Goal: Transaction & Acquisition: Book appointment/travel/reservation

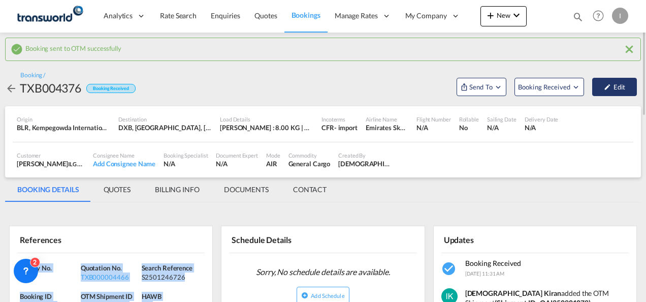
click at [631, 85] on button "Edit" at bounding box center [615, 87] width 45 height 18
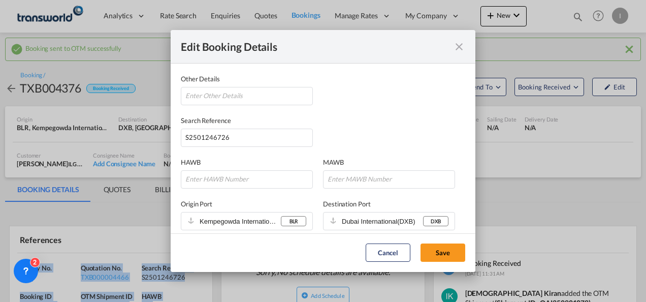
click at [453, 50] on md-icon "icon-close fg-AAA8AD mr-0 cursor" at bounding box center [459, 47] width 12 height 12
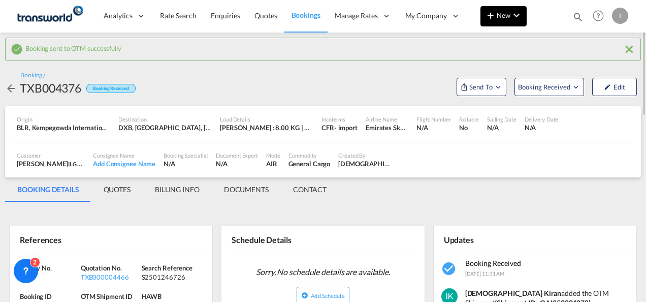
click at [500, 24] on button "New" at bounding box center [504, 16] width 46 height 20
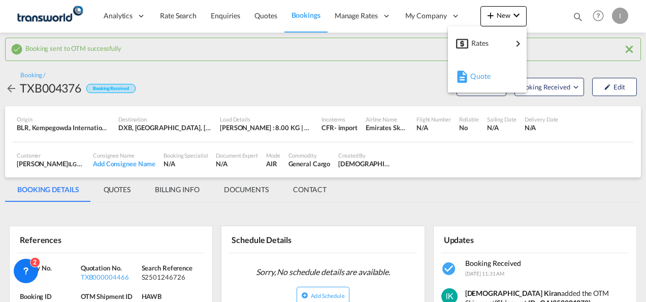
click at [482, 79] on span "Quote" at bounding box center [476, 76] width 11 height 20
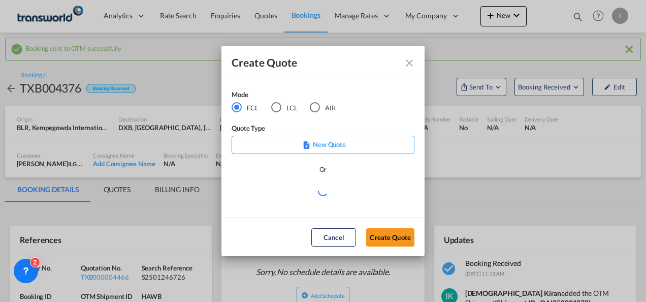
click at [323, 106] on md-radio-button "AIR" at bounding box center [323, 107] width 26 height 11
click at [383, 233] on button "Create Quote" at bounding box center [390, 237] width 48 height 18
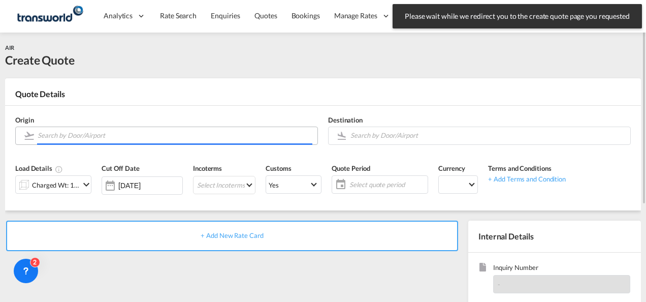
click at [81, 135] on input "Search by Door/Airport" at bounding box center [175, 136] width 275 height 18
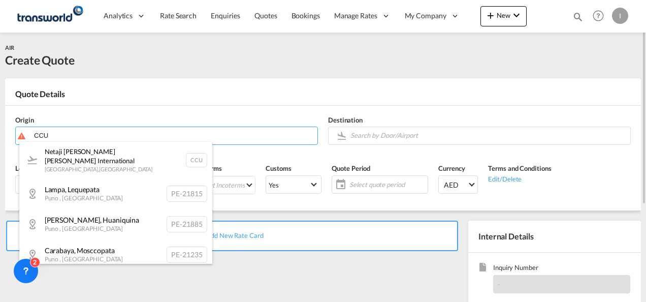
click at [66, 165] on div "Netaji [PERSON_NAME] [PERSON_NAME] International [GEOGRAPHIC_DATA] , [GEOGRAPHI…" at bounding box center [115, 160] width 193 height 37
type input "Netaji [PERSON_NAME] [PERSON_NAME] International, [GEOGRAPHIC_DATA], CCU"
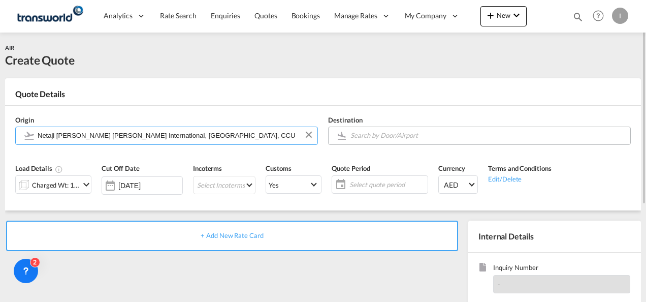
click at [396, 135] on input "Search by Door/Airport" at bounding box center [488, 136] width 275 height 18
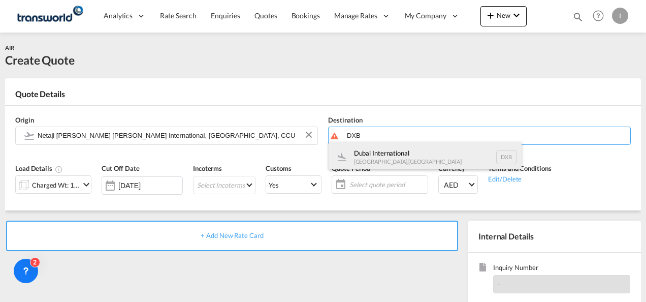
click at [386, 159] on div "Dubai International [GEOGRAPHIC_DATA] , [GEOGRAPHIC_DATA] DXB" at bounding box center [425, 157] width 193 height 30
type input "Dubai International, [GEOGRAPHIC_DATA], DXB"
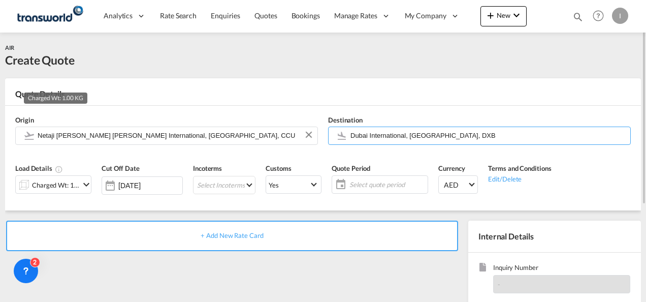
click at [49, 188] on div "Charged Wt: 1.00 KG" at bounding box center [56, 185] width 48 height 14
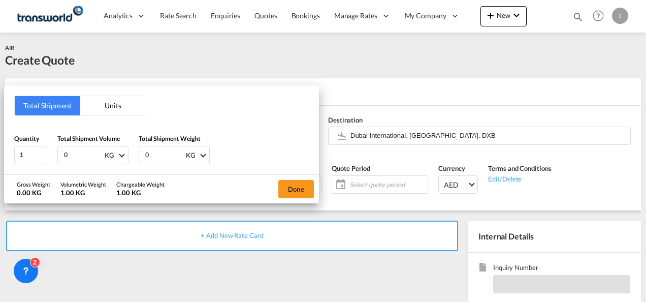
drag, startPoint x: 70, startPoint y: 153, endPoint x: 57, endPoint y: 153, distance: 13.2
click at [57, 153] on div "0 KG CBM CFT KG LB" at bounding box center [92, 155] width 71 height 18
type input "109"
drag, startPoint x: 152, startPoint y: 152, endPoint x: 137, endPoint y: 153, distance: 15.3
click at [137, 153] on div "Quantity 1 Total Shipment Volume 109 KG CBM CFT KG LB Total Shipment Weight 0 K…" at bounding box center [161, 149] width 295 height 30
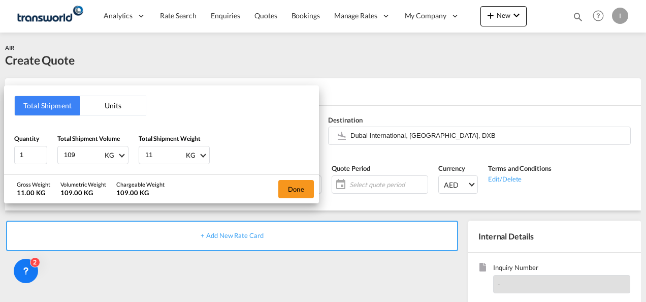
type input "110"
click at [284, 182] on button "Done" at bounding box center [297, 189] width 36 height 18
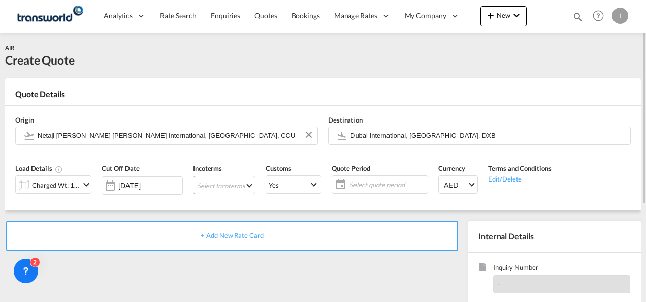
click at [193, 185] on md-select "Select Incoterms DDP - export Delivery Duty Paid DPU - import Delivery at Place…" at bounding box center [224, 185] width 63 height 18
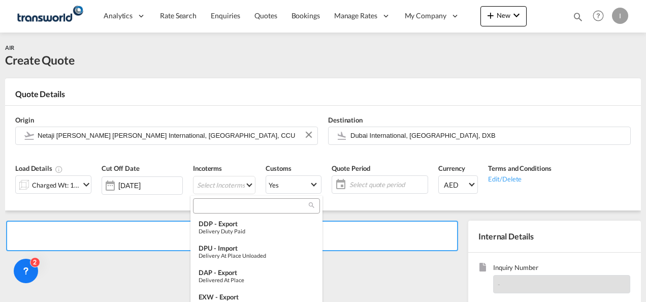
click at [212, 205] on input "search" at bounding box center [252, 205] width 113 height 9
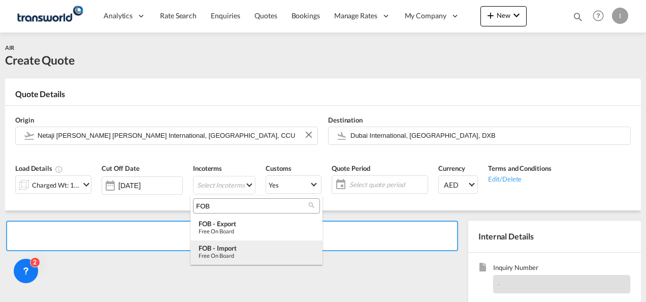
type input "FOB"
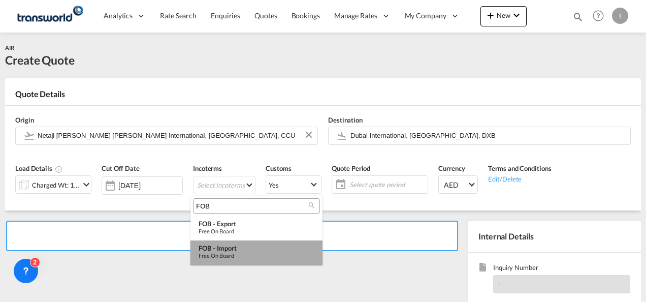
click at [230, 252] on div "Free on Board" at bounding box center [257, 255] width 116 height 7
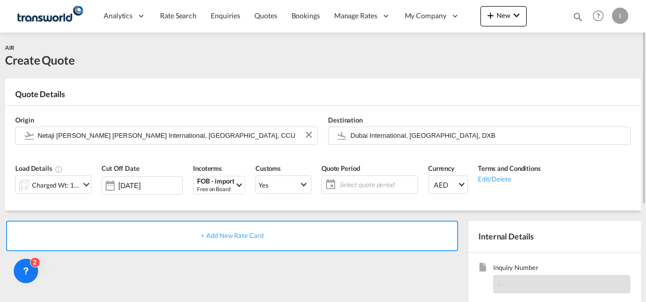
click at [368, 184] on span "Select quote period" at bounding box center [378, 184] width 76 height 9
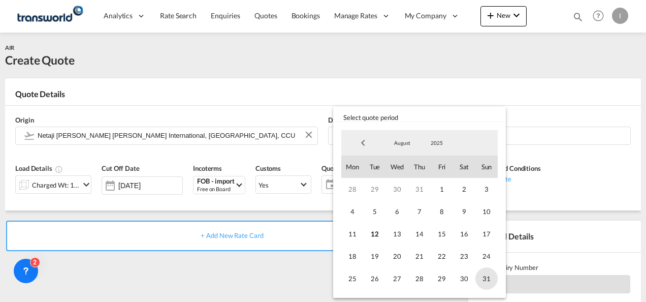
click at [481, 275] on span "31" at bounding box center [487, 278] width 22 height 22
click at [231, 281] on md-backdrop at bounding box center [323, 151] width 646 height 302
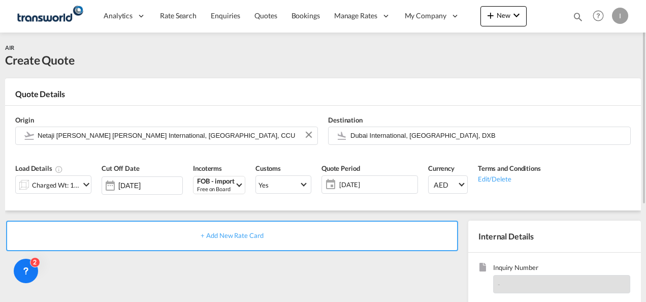
scroll to position [143, 0]
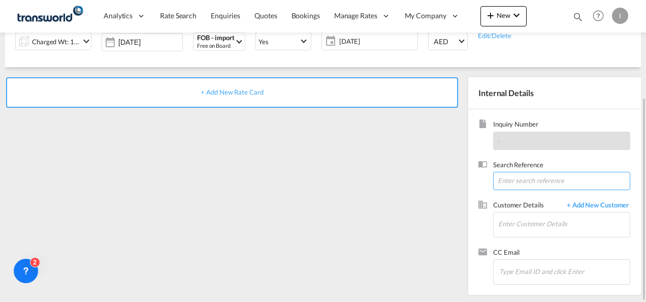
click at [506, 184] on input at bounding box center [561, 181] width 137 height 18
paste input "From Subject Received Size Categories [DEMOGRAPHIC_DATA] Kiran RE: FROM [GEOGRA…"
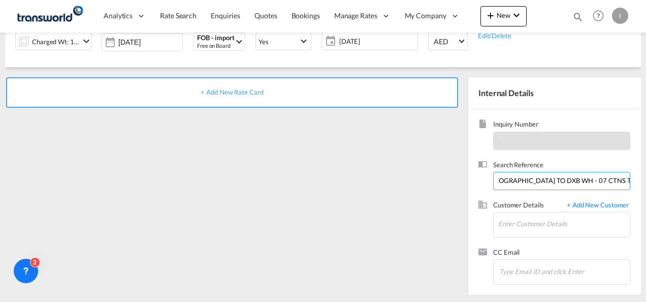
drag, startPoint x: 549, startPoint y: 180, endPoint x: 648, endPoint y: 173, distance: 98.9
click at [646, 173] on html "Analytics Reports Dashboard Rate Search Enquiries Quotes" at bounding box center [323, 151] width 646 height 302
drag, startPoint x: 596, startPoint y: 179, endPoint x: 263, endPoint y: 196, distance: 332.8
click at [263, 196] on div "+ Add New Rate Card Internal Details Inquiry Number - Search Reference From Sub…" at bounding box center [323, 181] width 636 height 228
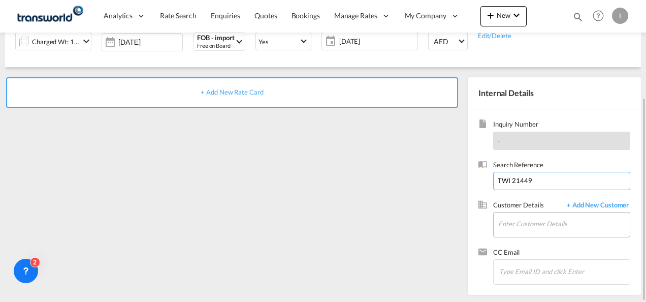
type input "TWI 21449"
click at [539, 222] on input "Enter Customer Details" at bounding box center [565, 223] width 132 height 23
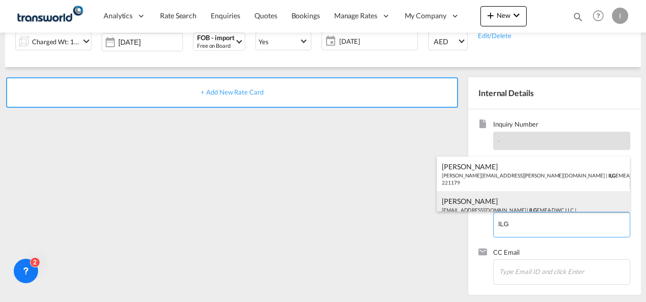
click at [476, 202] on div "[PERSON_NAME] [EMAIL_ADDRESS][DOMAIN_NAME] | ILG EMEA DWC LLC | 221179" at bounding box center [533, 208] width 193 height 35
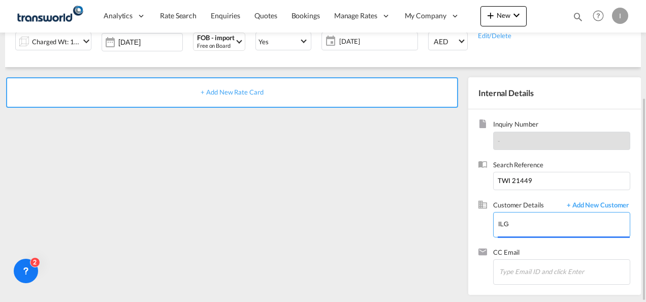
type input "ILG EMEA DWC LLC, [PERSON_NAME], [EMAIL_ADDRESS][DOMAIN_NAME]"
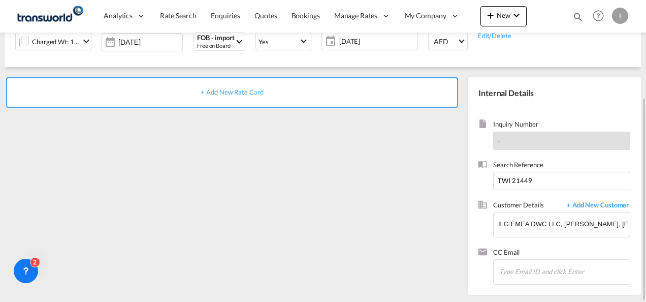
click at [246, 85] on div "+ Add New Rate Card" at bounding box center [232, 92] width 452 height 30
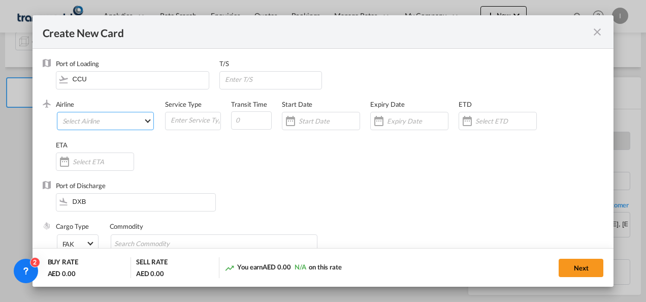
click at [107, 125] on md-select "Select Airline AIR EXPRESS S.A. (1166- / -) CMA CGM Air Cargo (1140-2C / -) DDW…" at bounding box center [106, 121] width 98 height 18
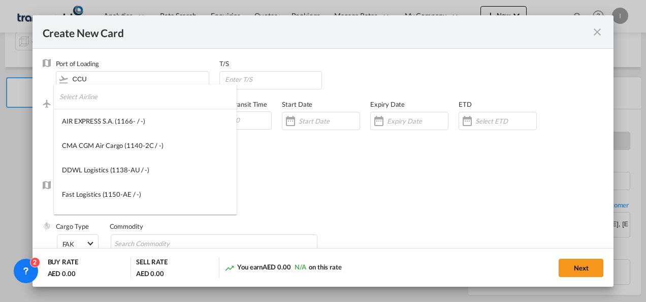
click at [98, 104] on input "search" at bounding box center [147, 96] width 177 height 24
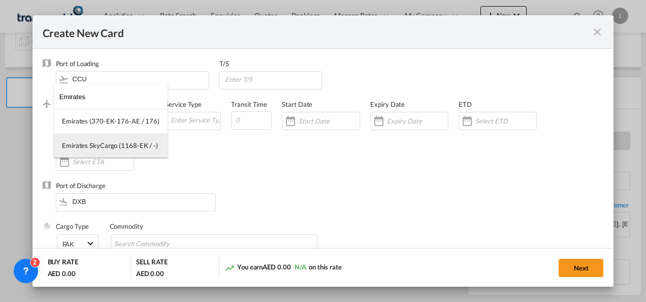
type input "Emirates"
click at [108, 151] on md-option "Emirates SkyCargo (1168-EK / -)" at bounding box center [111, 145] width 114 height 24
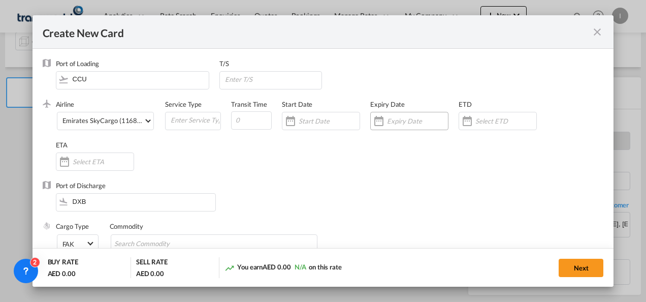
click at [394, 123] on input "Create New Card ..." at bounding box center [417, 121] width 61 height 8
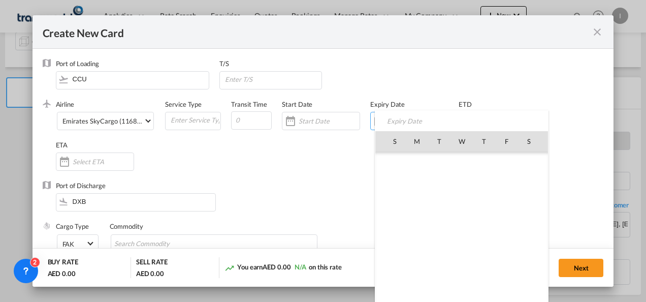
scroll to position [235290, 0]
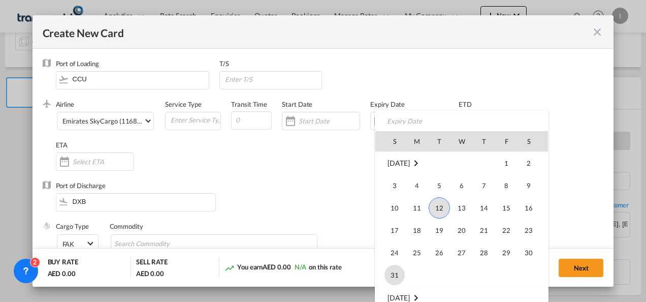
click at [396, 268] on span "31" at bounding box center [395, 275] width 20 height 20
type input "[DATE]"
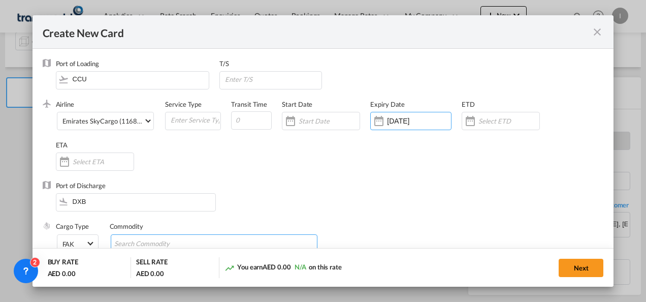
click at [156, 242] on input "Search Commodity" at bounding box center [160, 244] width 93 height 16
type input "General Cargo"
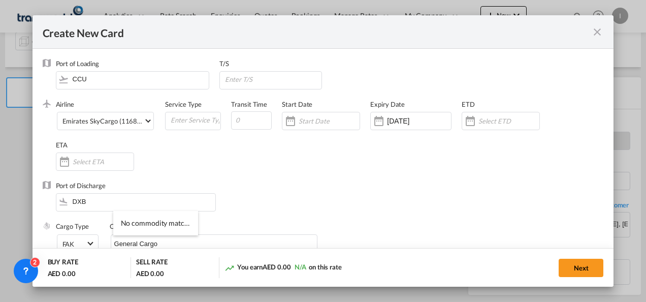
click at [336, 163] on div "Airline Emirates SkyCargo (1168-EK / -) (- / -) Service Type Transit Time Start…" at bounding box center [330, 140] width 548 height 81
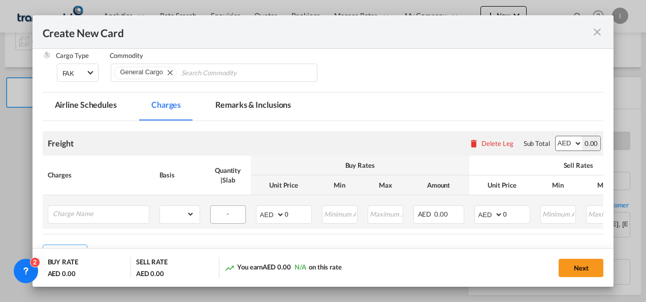
scroll to position [203, 0]
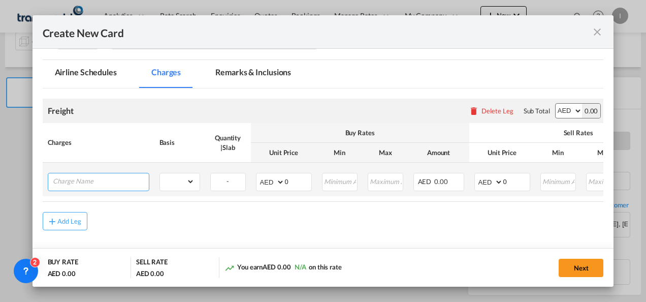
click at [115, 182] on input "Charge Name" at bounding box center [101, 180] width 96 height 15
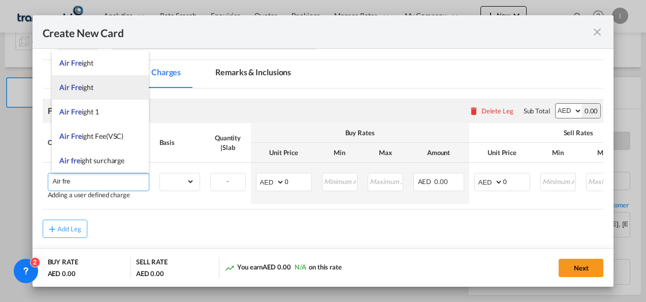
click at [87, 92] on li "Air Fre ight" at bounding box center [100, 87] width 97 height 24
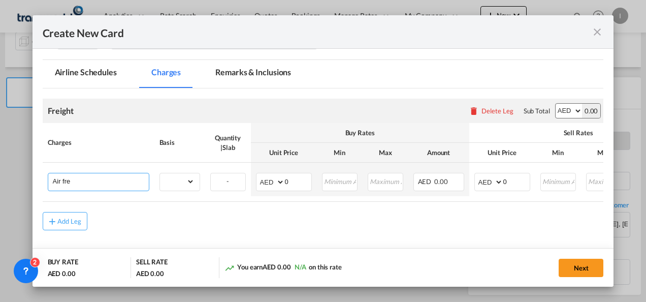
type input "Air Freight"
click at [178, 179] on select "gross_weight volumetric_weight per_shipment per_bl per_km % on air freight per_…" at bounding box center [177, 181] width 35 height 16
select select "per_shipment"
click at [160, 173] on select "gross_weight volumetric_weight per_shipment per_bl per_km % on air freight per_…" at bounding box center [177, 181] width 35 height 16
drag, startPoint x: 279, startPoint y: 180, endPoint x: 272, endPoint y: 181, distance: 6.1
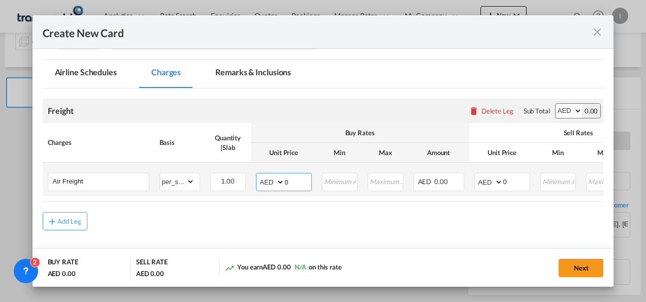
click at [272, 181] on md-input-container "AED AFN ALL AMD ANG AOA ARS AUD AWG AZN BAM BBD BDT BGN BHD BIF BMD BND [PERSON…" at bounding box center [284, 182] width 56 height 18
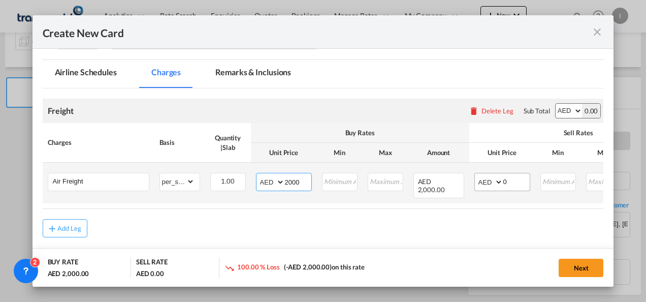
type input "2000"
drag, startPoint x: 507, startPoint y: 179, endPoint x: 487, endPoint y: 179, distance: 19.8
click at [487, 179] on md-input-container "AED AFN ALL AMD ANG AOA ARS AUD AWG AZN BAM BBD BDT BGN BHD BIF BMD BND [PERSON…" at bounding box center [503, 182] width 56 height 18
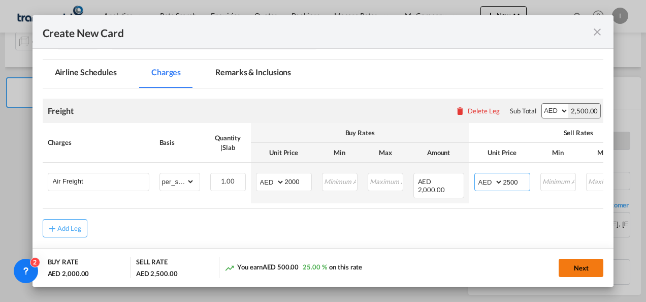
type input "2500"
click at [580, 265] on button "Next" at bounding box center [581, 268] width 45 height 18
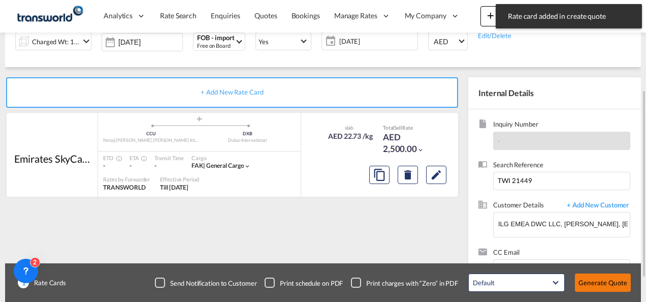
click at [583, 281] on button "Generate Quote" at bounding box center [603, 282] width 56 height 18
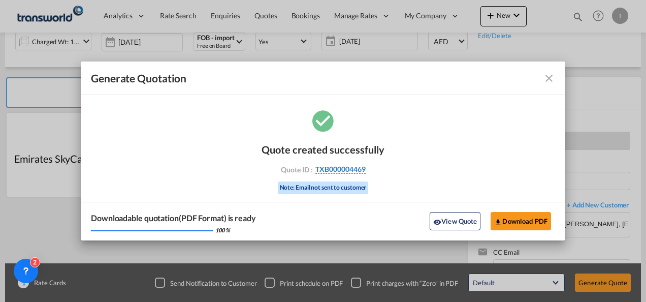
click at [340, 172] on span "TXB000004469" at bounding box center [341, 169] width 50 height 9
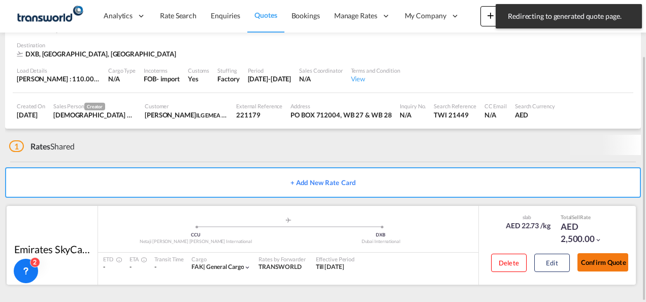
click at [594, 260] on button "Confirm Quote" at bounding box center [603, 262] width 51 height 18
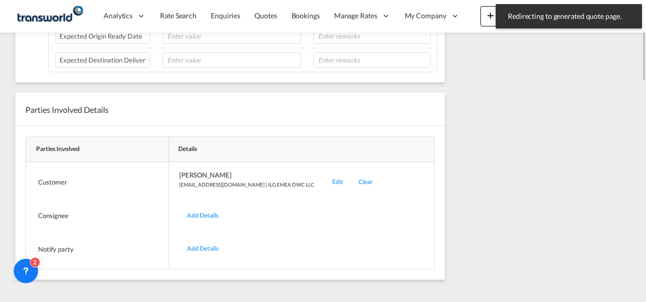
scroll to position [123, 0]
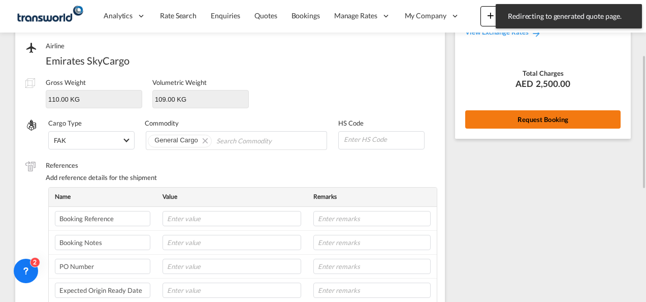
click at [508, 110] on button "Request Booking" at bounding box center [544, 119] width 156 height 18
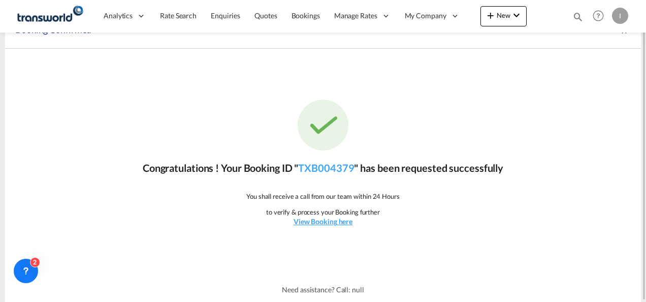
scroll to position [19, 0]
click at [320, 171] on link "TXB004379" at bounding box center [326, 168] width 56 height 12
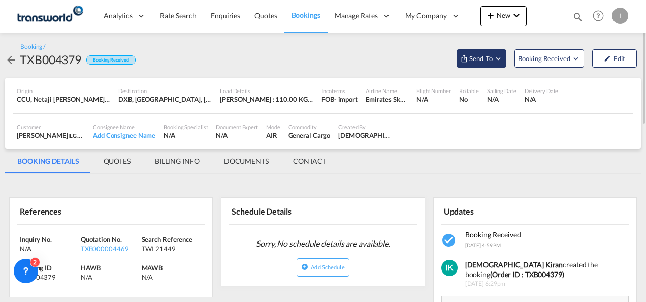
click at [490, 62] on span "Send To" at bounding box center [481, 58] width 25 height 10
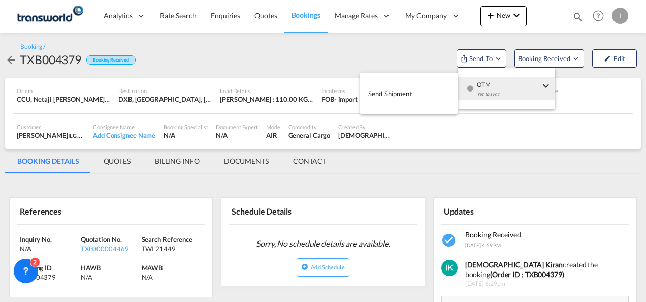
click at [370, 95] on span "Send Shipment" at bounding box center [390, 93] width 44 height 16
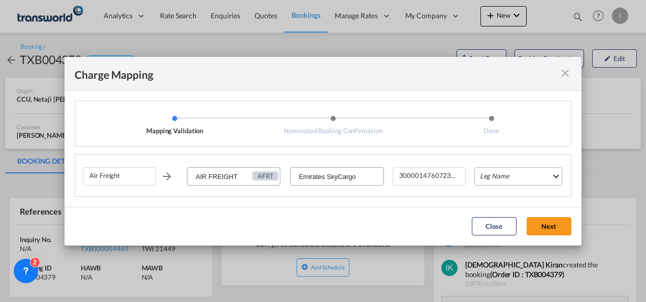
click at [485, 173] on md-select "Leg Name HANDLING ORIGIN HANDLING DESTINATION OTHERS TL PICK UP CUSTOMS ORIGIN …" at bounding box center [519, 176] width 88 height 18
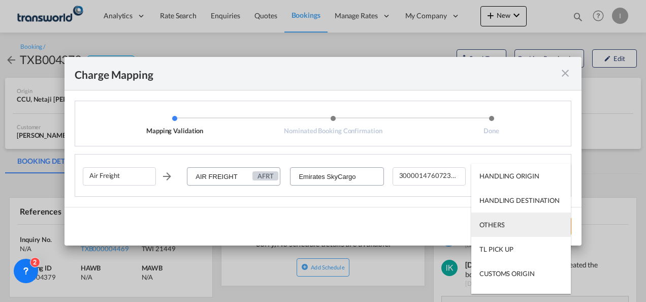
scroll to position [65, 0]
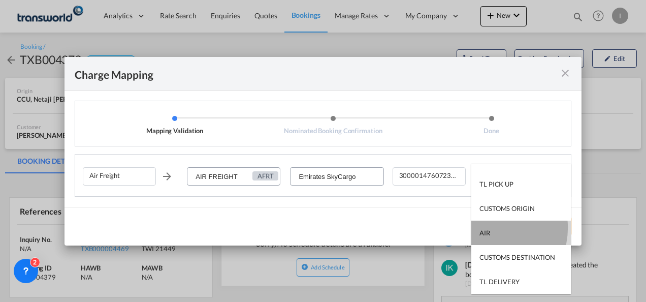
click at [490, 228] on md-option "AIR" at bounding box center [522, 233] width 100 height 24
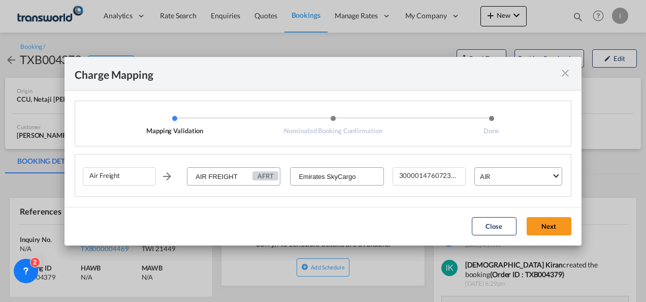
click at [543, 226] on button "Next" at bounding box center [549, 226] width 45 height 18
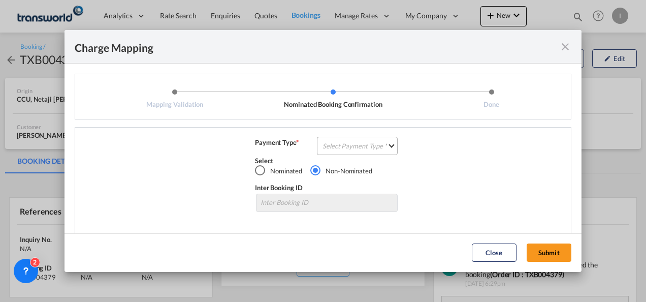
click at [364, 149] on md-select "Select Payment Type COLLECT PREPAID" at bounding box center [357, 146] width 81 height 18
click at [0, 0] on md-option "COLLECT" at bounding box center [0, 0] width 0 height 0
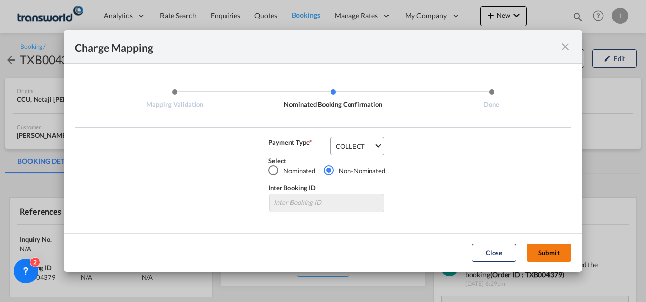
click at [534, 254] on button "Submit" at bounding box center [549, 252] width 45 height 18
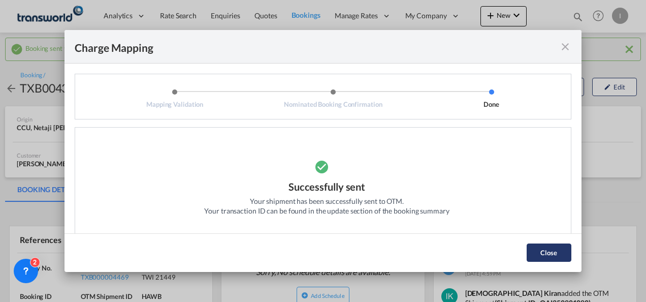
click at [537, 249] on button "Close" at bounding box center [549, 252] width 45 height 18
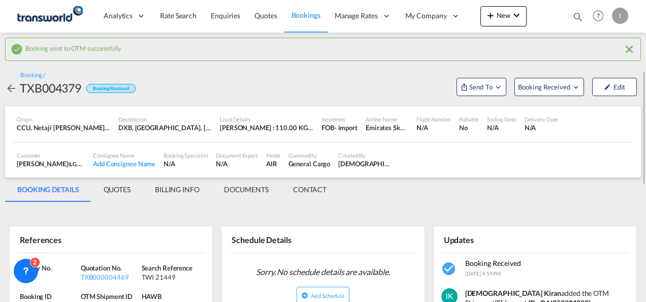
scroll to position [51, 0]
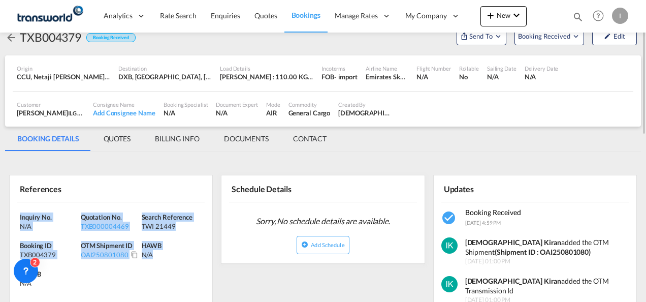
drag, startPoint x: 177, startPoint y: 261, endPoint x: 10, endPoint y: 215, distance: 172.9
click at [10, 215] on div "Inquiry No. N/A Quotation No. TXB000004469 Search Reference TWI 21449 Booking I…" at bounding box center [111, 252] width 203 height 101
copy div "Inquiry No. N/A Quotation No. TXB000004469 Search Reference TWI 21449 Booking I…"
click at [269, 12] on span "Quotes" at bounding box center [266, 15] width 22 height 9
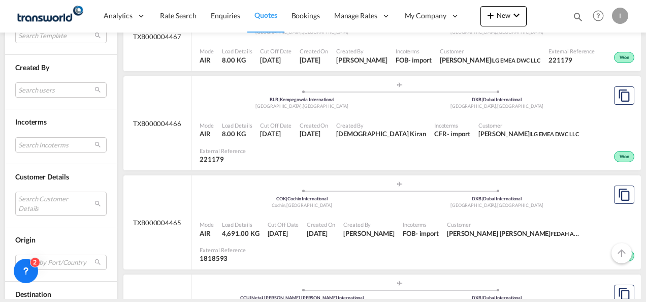
scroll to position [457, 0]
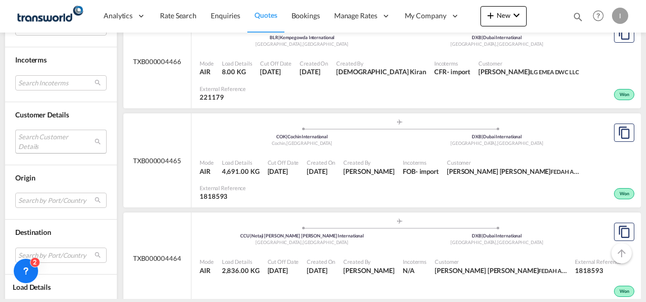
click at [46, 141] on md-select "Search Customer Details user name user [PERSON_NAME] [PERSON_NAME] [PERSON_NAME…" at bounding box center [60, 141] width 91 height 23
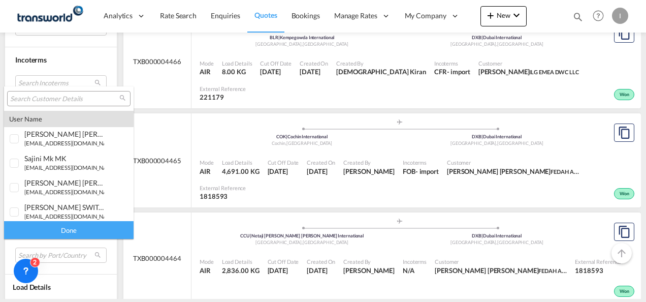
click at [37, 93] on div at bounding box center [69, 98] width 124 height 15
click at [38, 101] on input "search" at bounding box center [64, 99] width 109 height 9
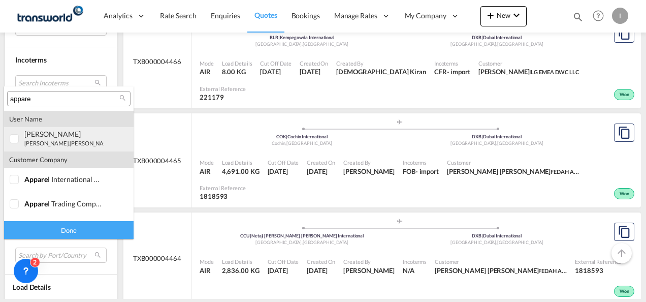
type input "appare"
click at [50, 144] on small "[PERSON_NAME].[PERSON_NAME]@ appare [DOMAIN_NAME]" at bounding box center [103, 143] width 158 height 7
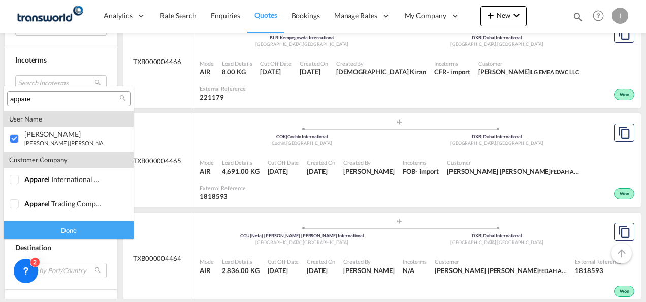
click at [58, 228] on div "Done" at bounding box center [69, 230] width 130 height 18
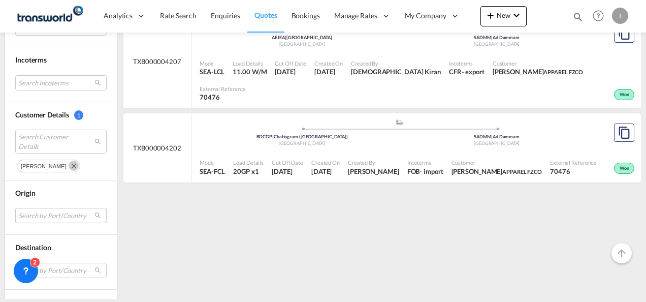
click at [49, 212] on md-select "Search by Port/Country JPNIC nichinan [GEOGRAPHIC_DATA] AEAMF mussafah [GEOGRAP…" at bounding box center [60, 215] width 91 height 15
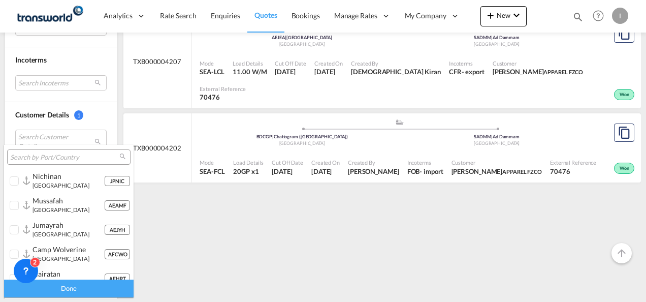
click at [51, 154] on input "search" at bounding box center [64, 157] width 109 height 9
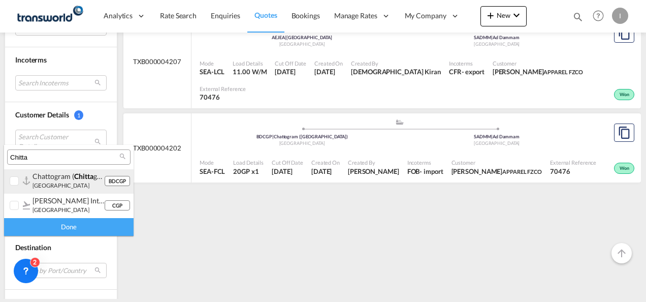
type input "Chitta"
click at [50, 183] on small "[GEOGRAPHIC_DATA]" at bounding box center [61, 185] width 57 height 7
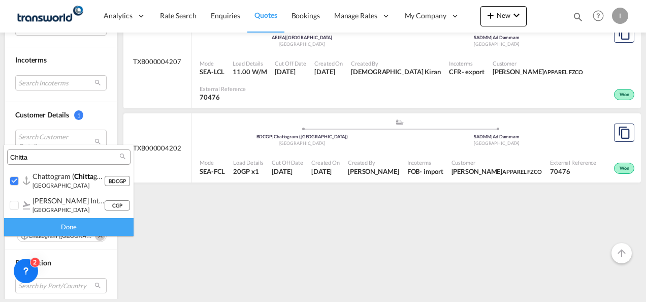
click at [54, 222] on div "Done" at bounding box center [69, 227] width 130 height 18
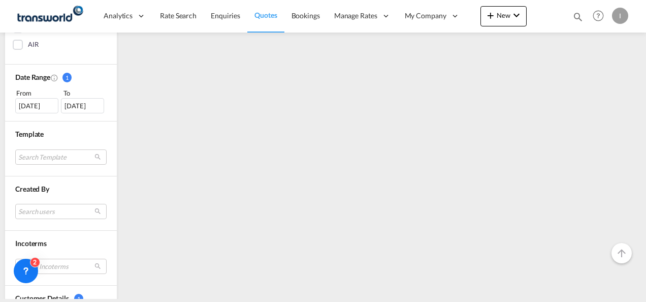
scroll to position [259, 0]
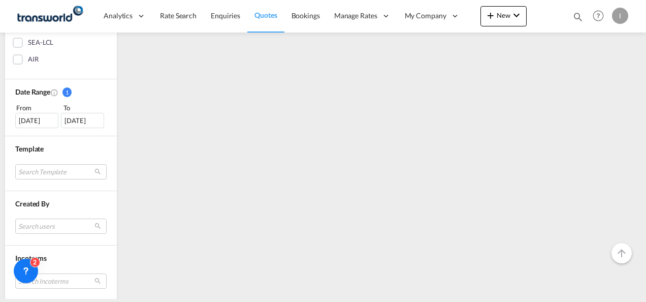
click at [21, 118] on div "[DATE]" at bounding box center [36, 120] width 43 height 15
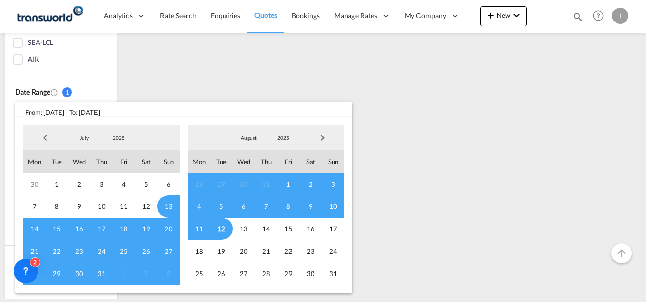
click at [49, 134] on span "Previous Month" at bounding box center [45, 138] width 20 height 20
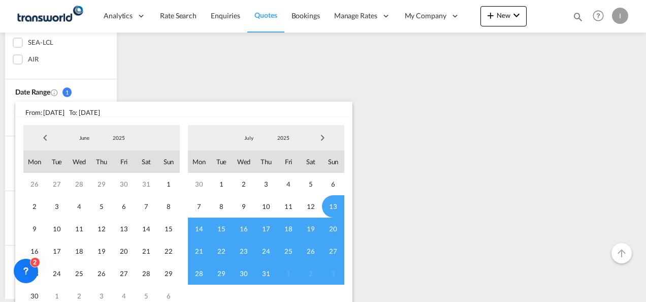
click at [49, 139] on span "Previous Month" at bounding box center [45, 138] width 20 height 20
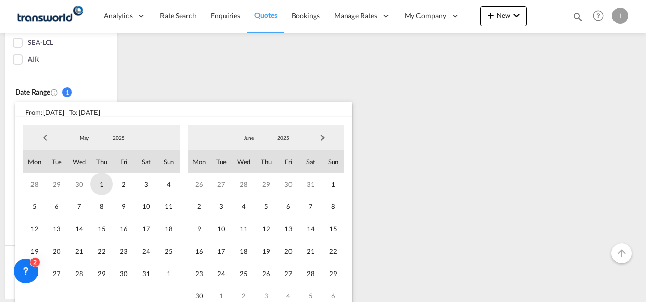
click at [102, 182] on span "1" at bounding box center [101, 184] width 22 height 22
click at [251, 276] on span "25" at bounding box center [244, 273] width 22 height 22
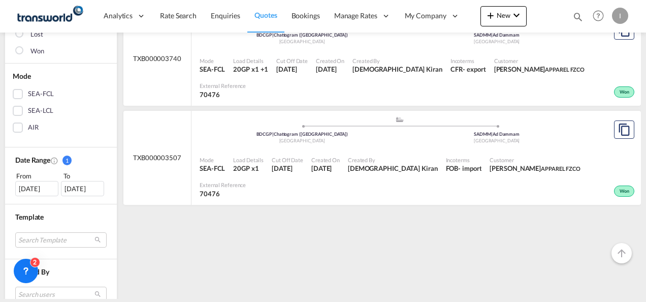
scroll to position [203, 0]
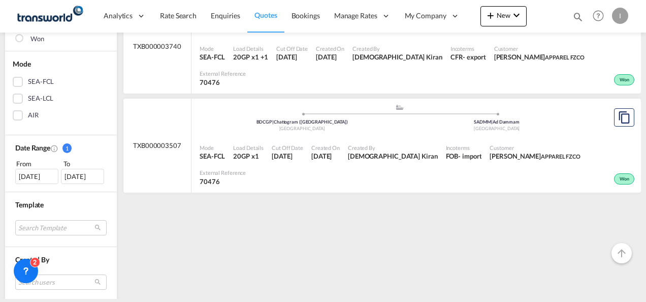
click at [44, 178] on div "[DATE]" at bounding box center [36, 176] width 43 height 15
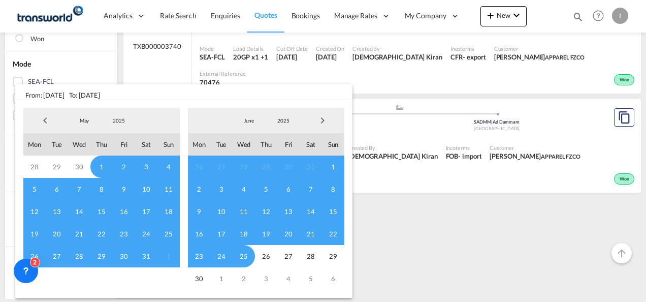
click at [41, 121] on span "Previous Month" at bounding box center [45, 120] width 20 height 20
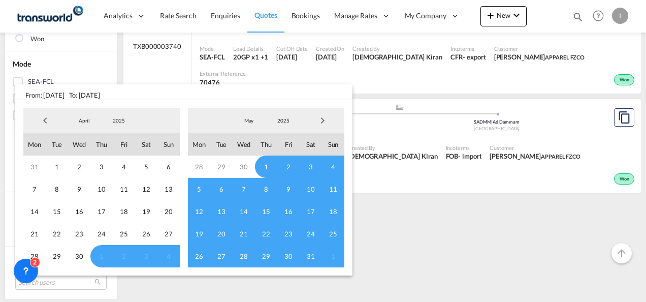
click at [42, 124] on span "Previous Month" at bounding box center [45, 120] width 20 height 20
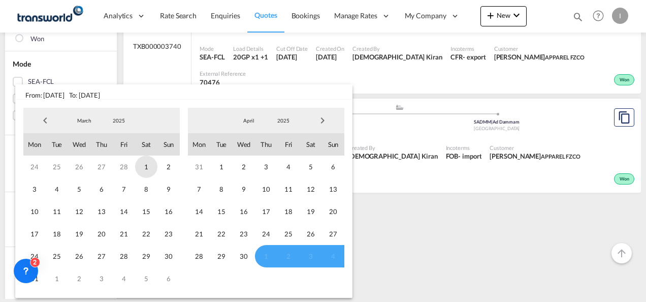
click at [140, 165] on span "1" at bounding box center [146, 167] width 22 height 22
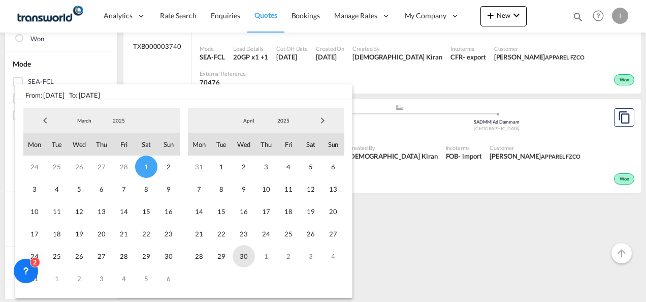
click at [237, 258] on span "30" at bounding box center [244, 256] width 22 height 22
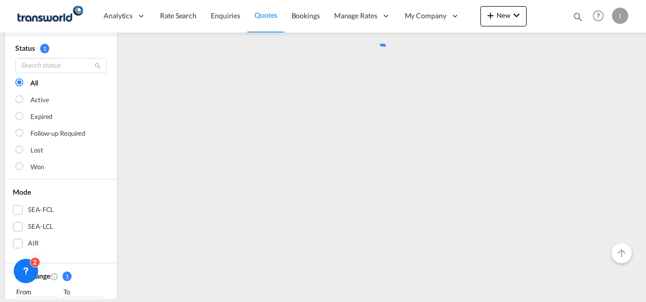
scroll to position [0, 0]
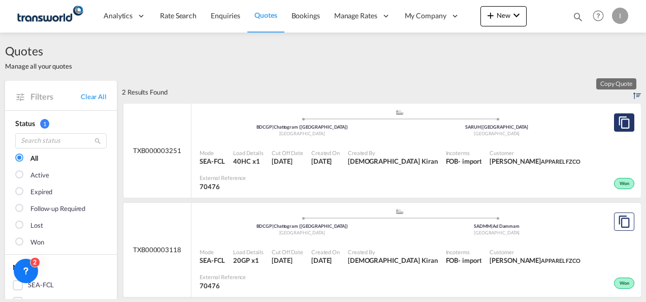
click at [620, 122] on md-icon "assets/icons/custom/copyQuote.svg" at bounding box center [625, 122] width 12 height 12
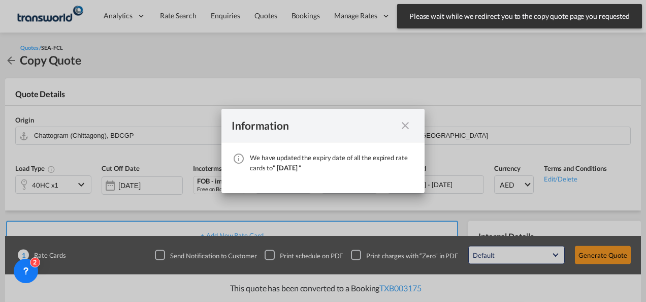
click at [404, 124] on md-icon "icon-close fg-AAA8AD cursor" at bounding box center [405, 125] width 12 height 12
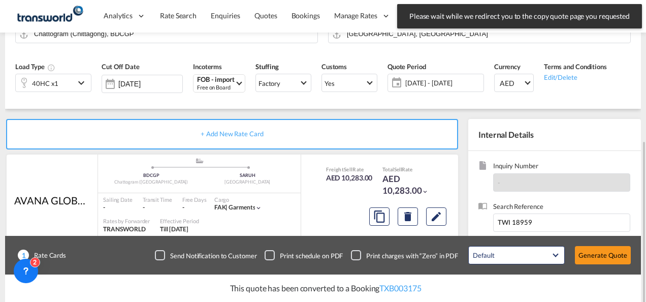
scroll to position [152, 0]
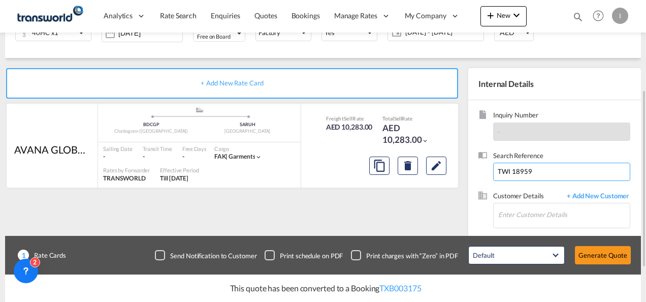
drag, startPoint x: 536, startPoint y: 175, endPoint x: 482, endPoint y: 175, distance: 54.4
click at [482, 175] on div "Search Reference TWI 18959" at bounding box center [555, 171] width 152 height 40
paste input "From Subject Received Size Categories [DEMOGRAPHIC_DATA] Kiran RE: [DATE] R&B A…"
drag, startPoint x: 556, startPoint y: 168, endPoint x: 648, endPoint y: 168, distance: 92.0
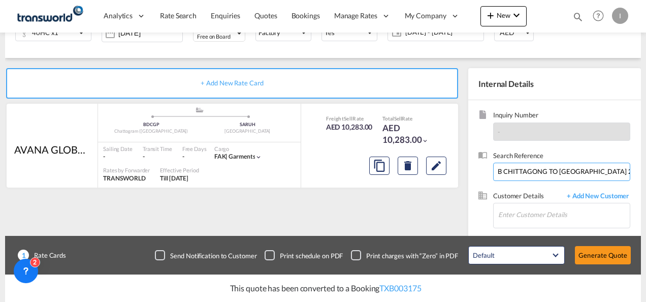
click at [646, 168] on html "Analytics Reports Dashboard Rate Search Enquiries Quotes" at bounding box center [323, 151] width 646 height 302
drag, startPoint x: 597, startPoint y: 170, endPoint x: 145, endPoint y: 175, distance: 451.8
click at [145, 175] on div "+ Add New Rate Card AVANA GLOBAL FZCO / TDWC - [GEOGRAPHIC_DATA] added by you .…" at bounding box center [323, 172] width 636 height 228
type input "TWI 21478"
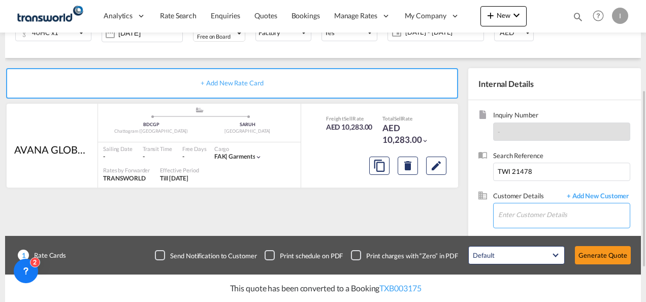
click at [524, 211] on input "Enter Customer Details" at bounding box center [565, 214] width 132 height 23
type input "H"
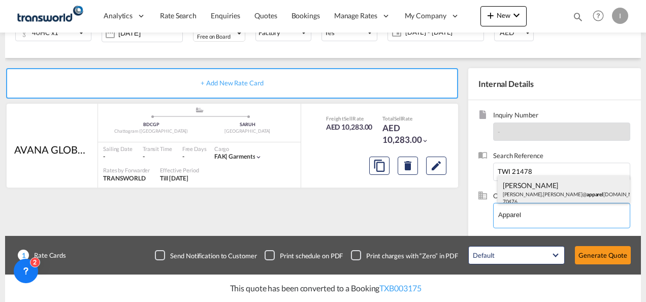
click at [517, 190] on div "[PERSON_NAME] [PERSON_NAME].[PERSON_NAME]@ apparel [DOMAIN_NAME] | APPAREL FZCO…" at bounding box center [564, 192] width 133 height 35
type input "APPAREL FZCO, [PERSON_NAME], [PERSON_NAME][EMAIL_ADDRESS][PERSON_NAME][DOMAIN_N…"
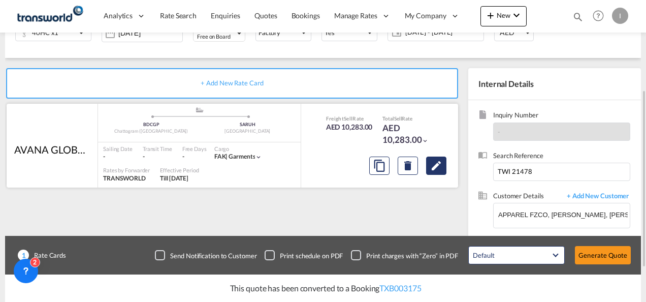
click at [435, 169] on md-icon "Edit" at bounding box center [436, 166] width 12 height 12
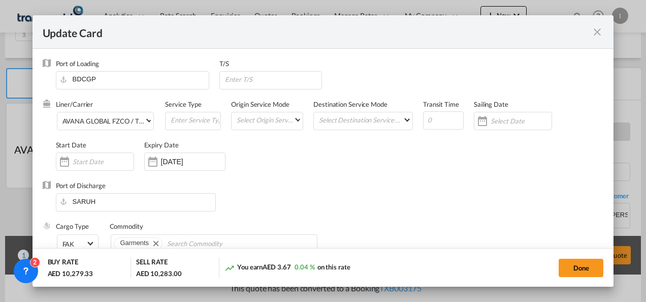
select select "per equipment"
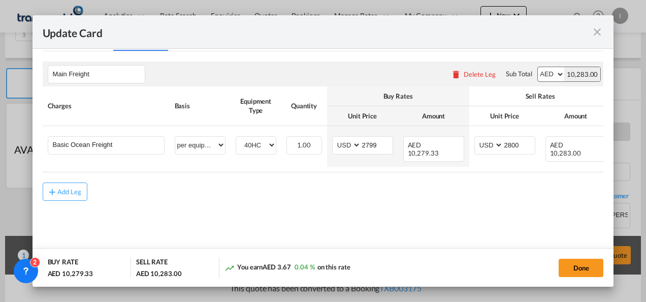
scroll to position [259, 0]
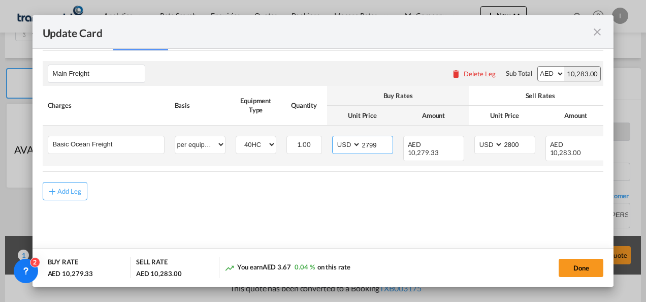
click at [364, 140] on input "2799" at bounding box center [377, 143] width 32 height 15
type input "1"
type input "1835"
click at [504, 144] on input "2800" at bounding box center [520, 143] width 32 height 15
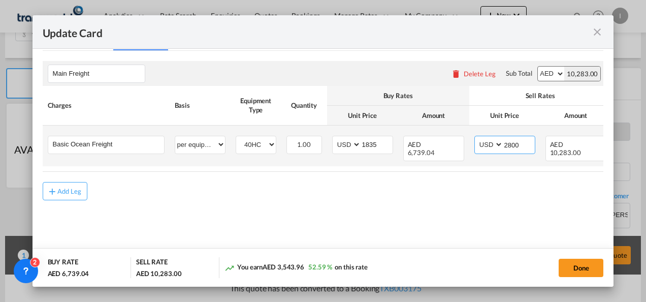
click at [504, 144] on input "2800" at bounding box center [520, 143] width 32 height 15
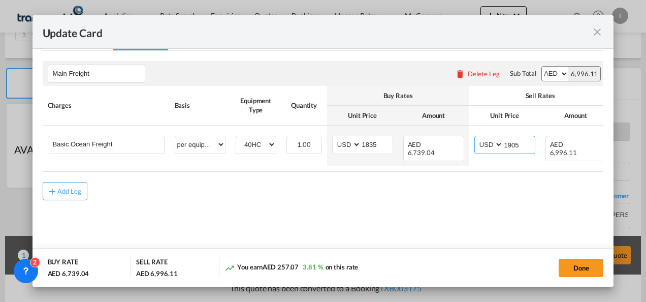
type input "1905"
click at [481, 200] on md-content "Main Freight Please enter leg name Leg Name Already Exists Delete Leg Sub Total…" at bounding box center [324, 145] width 562 height 189
click at [587, 267] on button "Done" at bounding box center [581, 268] width 45 height 18
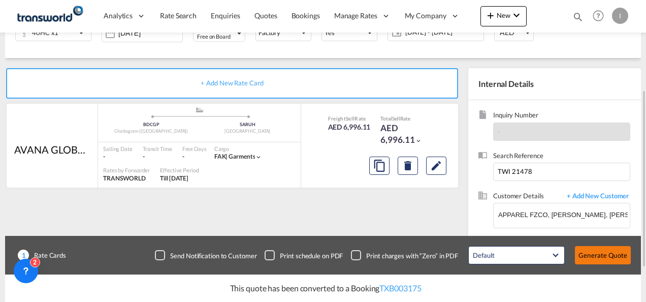
click at [603, 260] on button "Generate Quote" at bounding box center [603, 255] width 56 height 18
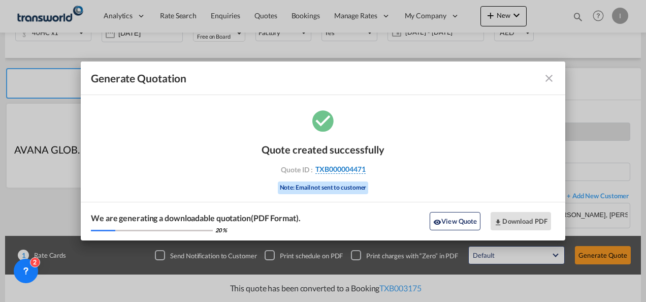
click at [352, 167] on span "TXB000004471" at bounding box center [341, 169] width 50 height 9
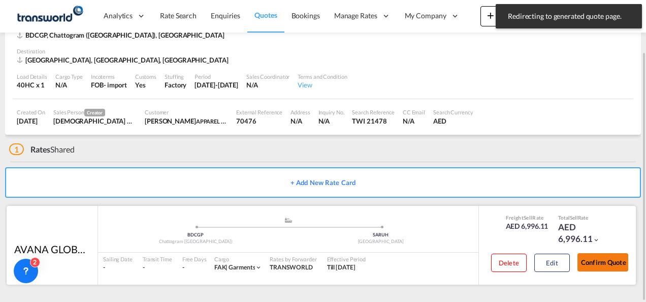
click at [590, 259] on button "Confirm Quote" at bounding box center [603, 262] width 51 height 18
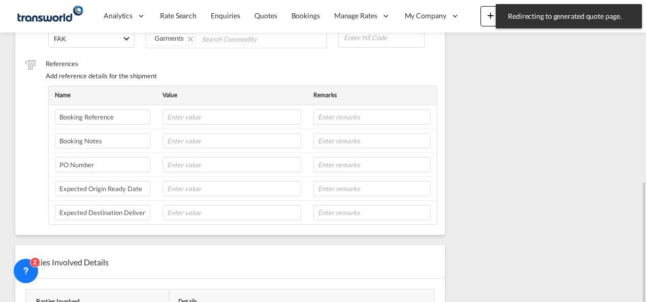
scroll to position [209, 0]
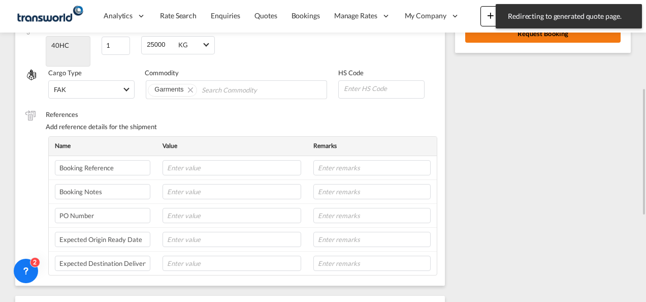
click at [512, 40] on button "Request Booking" at bounding box center [544, 33] width 156 height 18
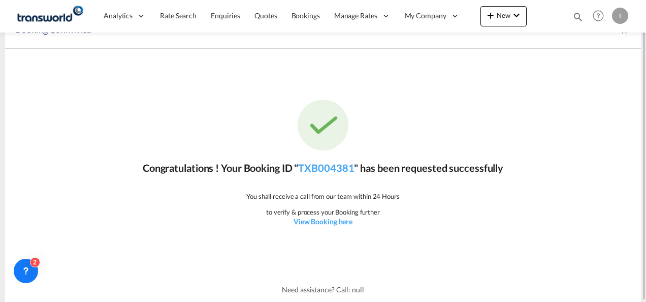
scroll to position [19, 0]
click at [319, 170] on link "TXB004381" at bounding box center [326, 168] width 56 height 12
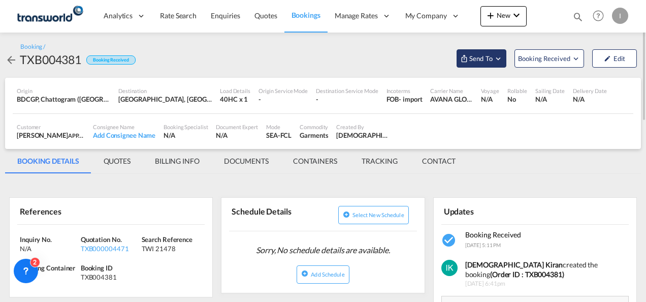
click at [482, 56] on span "Send To" at bounding box center [481, 58] width 25 height 10
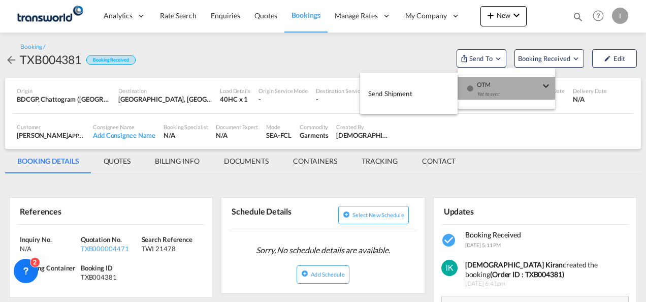
click at [486, 88] on div "Yet to sync" at bounding box center [508, 96] width 63 height 21
click at [416, 95] on button "Send Shipment" at bounding box center [409, 93] width 98 height 23
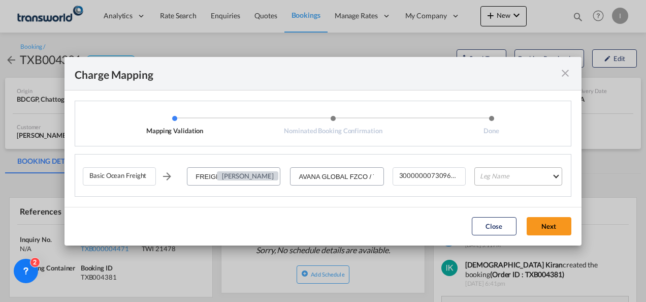
click at [506, 176] on md-select "Leg Name HANDLING ORIGIN VESSEL HANDLING DESTINATION OTHERS TL PICK UP CUSTOMS …" at bounding box center [519, 176] width 88 height 18
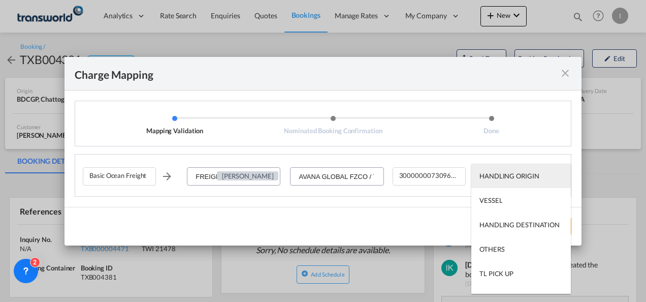
click at [489, 184] on md-option "HANDLING ORIGIN" at bounding box center [522, 176] width 100 height 24
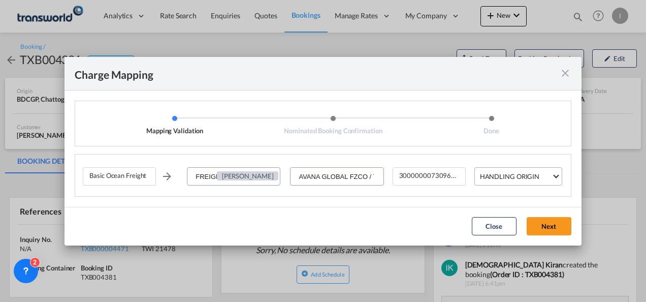
click at [495, 176] on div "HANDLING ORIGIN" at bounding box center [510, 176] width 60 height 8
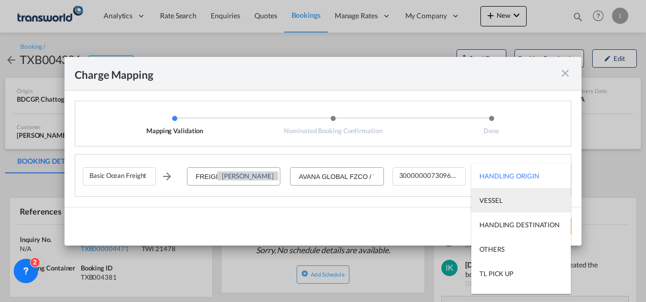
click at [497, 202] on div "VESSEL" at bounding box center [491, 200] width 23 height 9
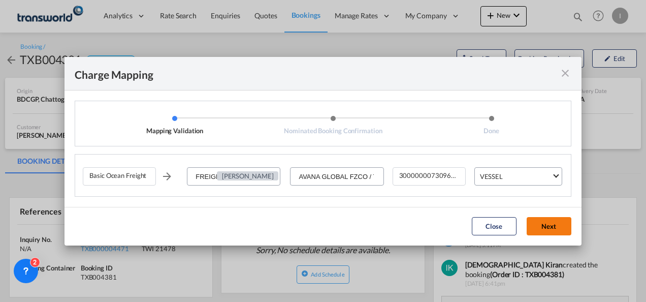
click at [548, 219] on button "Next" at bounding box center [549, 226] width 45 height 18
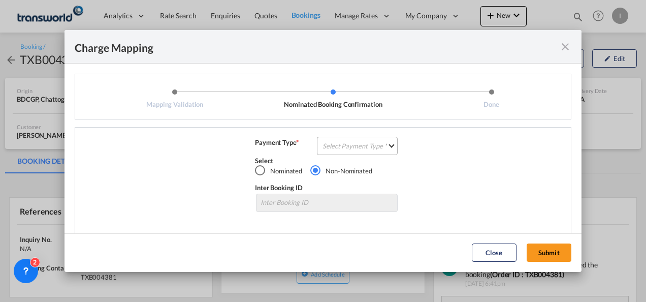
click at [353, 143] on md-select "Select Payment Type COLLECT PREPAID" at bounding box center [357, 146] width 81 height 18
click at [354, 143] on md-option "COLLECT" at bounding box center [357, 146] width 90 height 24
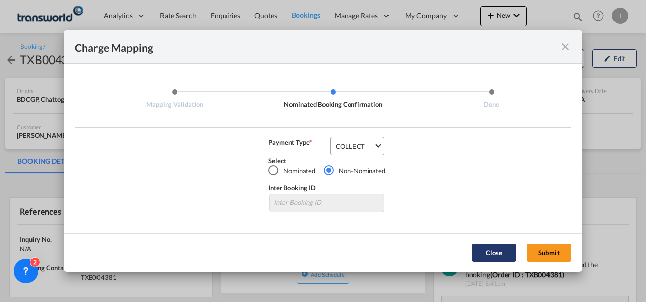
click at [550, 256] on button "Submit" at bounding box center [549, 252] width 45 height 18
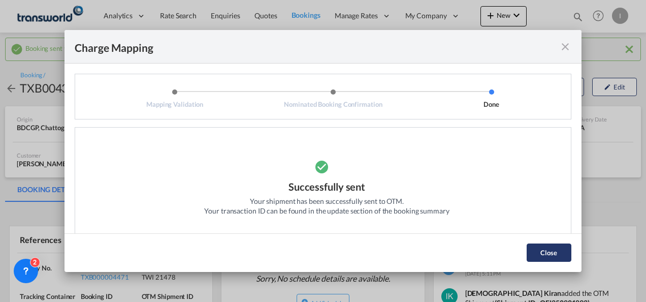
click at [544, 250] on button "Close" at bounding box center [549, 252] width 45 height 18
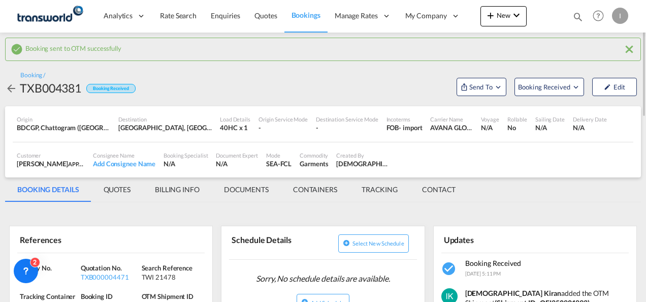
scroll to position [51, 0]
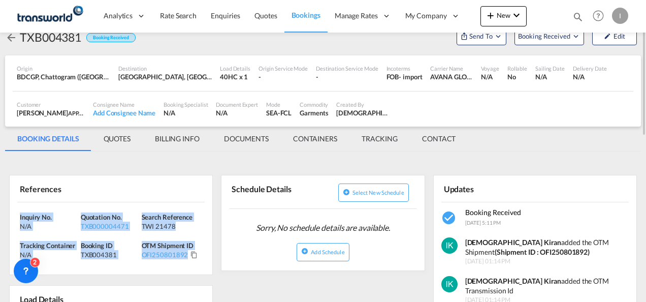
drag, startPoint x: 198, startPoint y: 257, endPoint x: 13, endPoint y: 208, distance: 191.5
click at [13, 208] on div "Inquiry No. N/A Quotation No. TXB000004471 Search Reference TWI 21478 Tracking …" at bounding box center [111, 238] width 203 height 73
copy div "Inquiry No. N/A Quotation No. TXB000004471 Search Reference TWI 21478 Tracking …"
click at [504, 8] on button "New" at bounding box center [504, 16] width 46 height 20
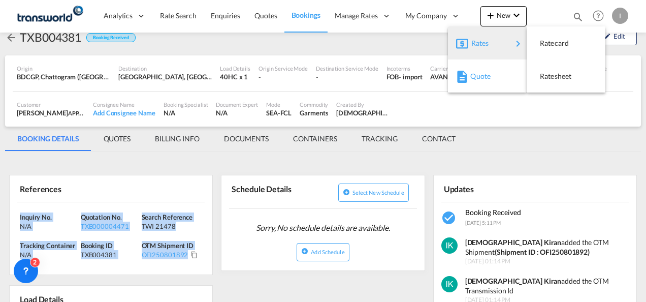
click at [477, 84] on span "Quote" at bounding box center [476, 76] width 11 height 20
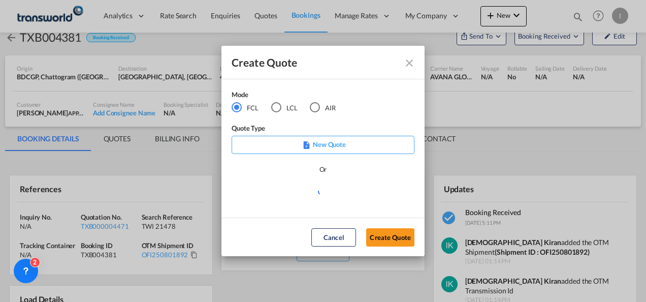
click at [328, 112] on md-radio-button "AIR" at bounding box center [323, 107] width 26 height 11
click at [381, 234] on button "Create Quote" at bounding box center [390, 237] width 48 height 18
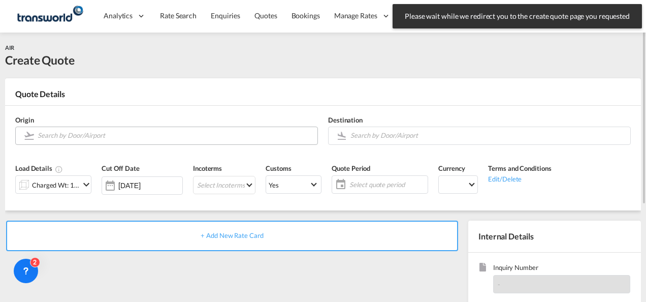
click at [77, 137] on input "Search by Door/Airport" at bounding box center [175, 136] width 275 height 18
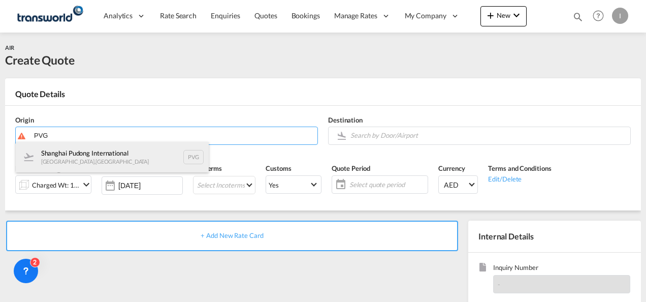
click at [74, 159] on div "Shanghai Pudong International [GEOGRAPHIC_DATA] , [GEOGRAPHIC_DATA] PVG" at bounding box center [112, 157] width 193 height 30
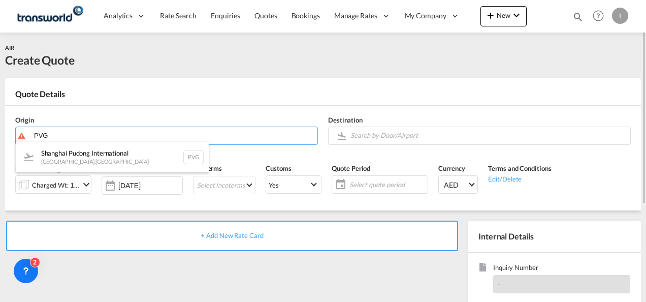
type input "Shanghai Pudong International, [GEOGRAPHIC_DATA], PVG"
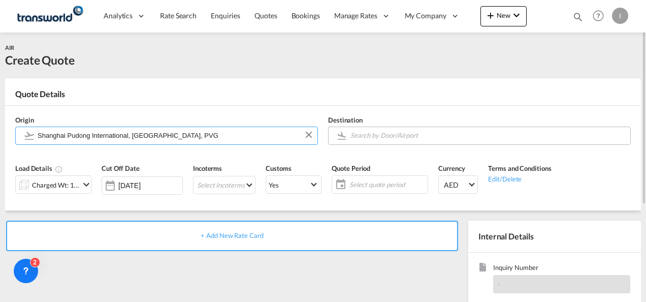
click at [363, 135] on input "Search by Door/Airport" at bounding box center [488, 136] width 275 height 18
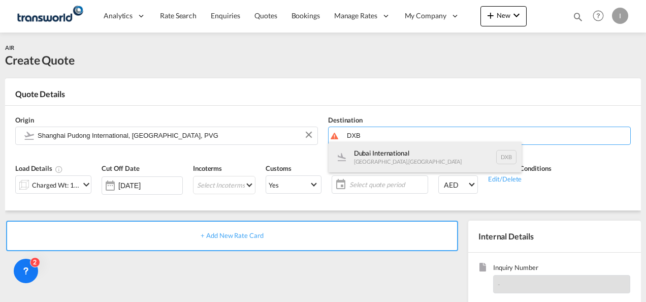
click at [372, 161] on div "Dubai International [GEOGRAPHIC_DATA] , [GEOGRAPHIC_DATA] DXB" at bounding box center [425, 157] width 193 height 30
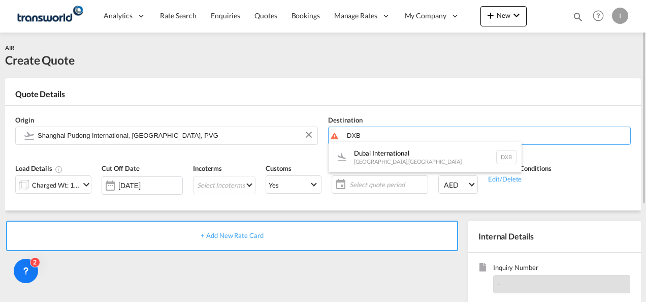
type input "Dubai International, [GEOGRAPHIC_DATA], DXB"
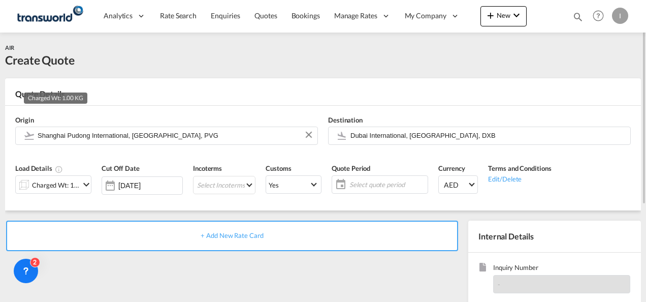
click at [60, 188] on div "Charged Wt: 1.00 KG" at bounding box center [56, 185] width 48 height 14
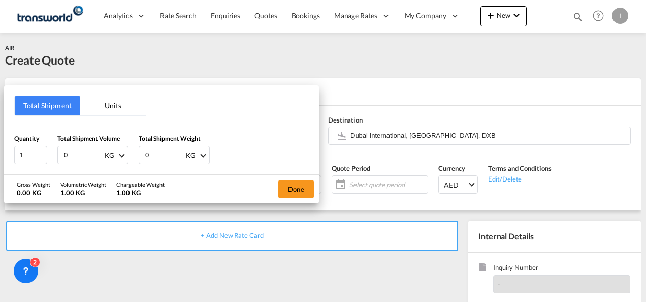
drag, startPoint x: 71, startPoint y: 151, endPoint x: 54, endPoint y: 153, distance: 17.4
click at [54, 153] on div "Quantity 1 Total Shipment Volume 0 KG CBM CFT KG LB Total Shipment Weight 0 KG …" at bounding box center [161, 149] width 295 height 30
type input "100"
drag, startPoint x: 160, startPoint y: 153, endPoint x: 136, endPoint y: 156, distance: 23.5
click at [136, 156] on div "Quantity 1 Total Shipment Volume 100 KG CBM CFT KG LB Total Shipment Weight 0 K…" at bounding box center [161, 149] width 295 height 30
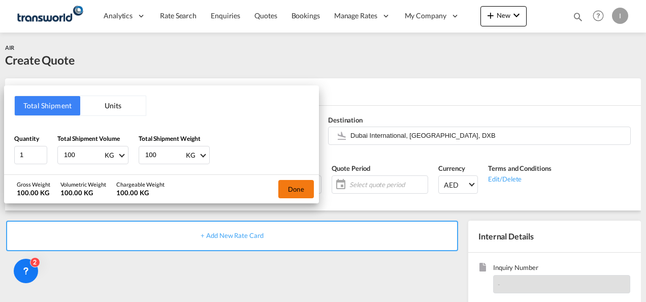
type input "100"
click at [292, 191] on button "Done" at bounding box center [297, 189] width 36 height 18
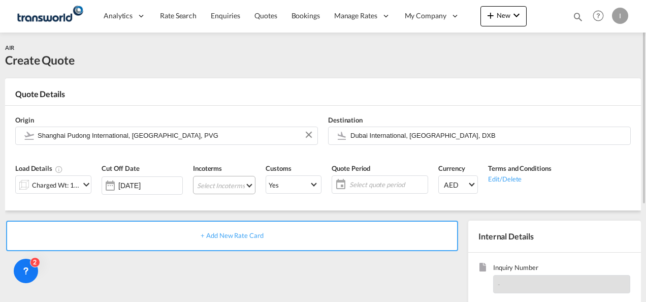
click at [215, 183] on md-select "Select Incoterms DDP - export Delivery Duty Paid DPU - import Delivery at Place…" at bounding box center [224, 185] width 63 height 18
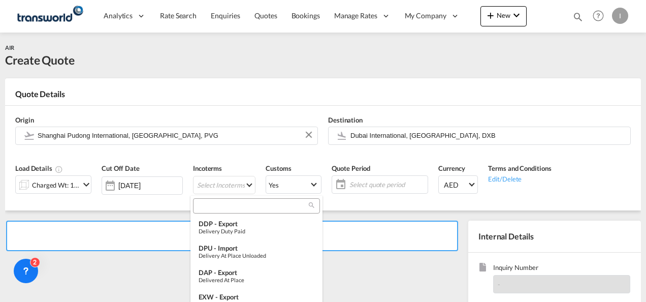
click at [205, 202] on input "search" at bounding box center [252, 205] width 113 height 9
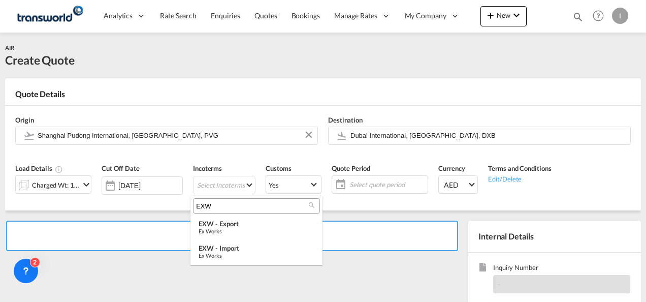
click at [208, 204] on input "EXW" at bounding box center [252, 205] width 113 height 9
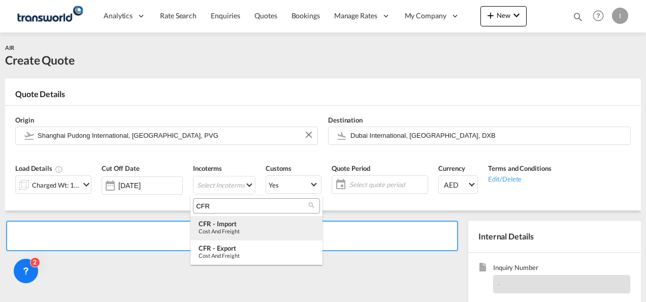
type input "CFR"
click at [226, 235] on md-option "CFR - import Cost and Freight" at bounding box center [257, 228] width 132 height 24
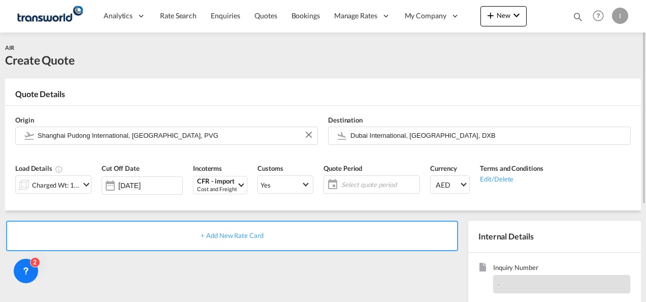
click at [376, 186] on span "Select quote period" at bounding box center [380, 184] width 76 height 9
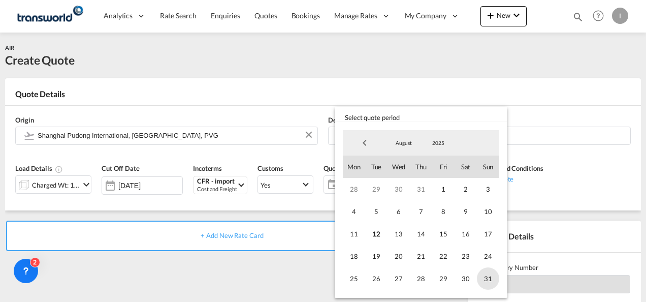
click at [497, 279] on span "31" at bounding box center [488, 278] width 22 height 22
click at [286, 272] on md-backdrop at bounding box center [323, 151] width 646 height 302
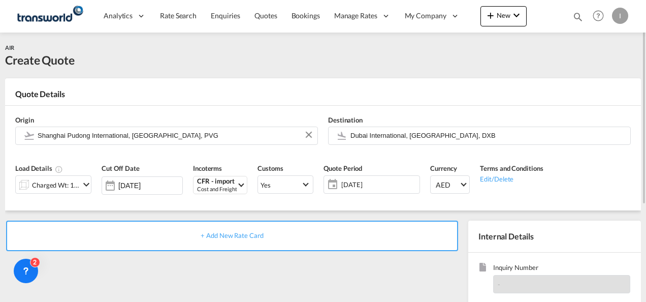
scroll to position [51, 0]
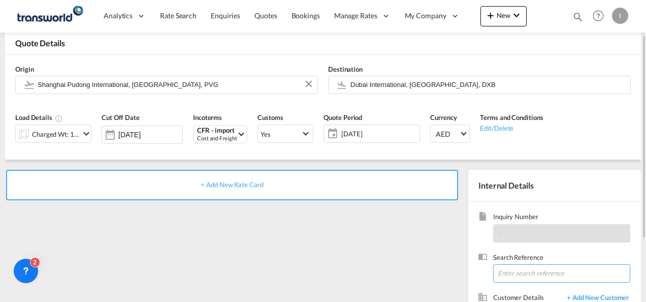
click at [508, 273] on input at bounding box center [561, 273] width 137 height 18
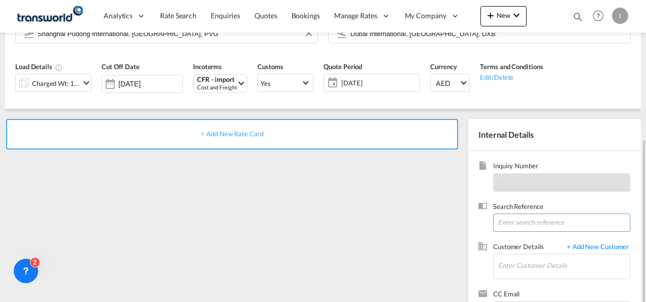
scroll to position [143, 0]
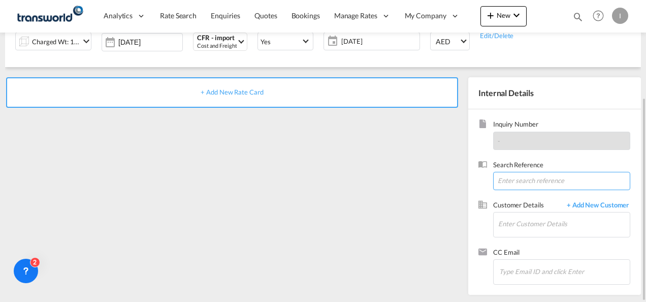
click at [502, 180] on input at bounding box center [561, 181] width 137 height 18
paste input "TWI 21480"
type input "TWI 21480"
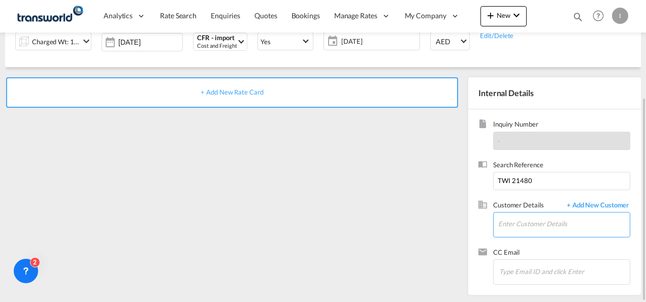
click at [510, 222] on input "Enter Customer Details" at bounding box center [565, 223] width 132 height 23
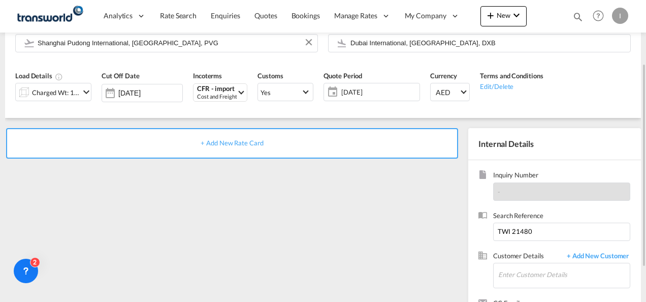
click at [64, 99] on body "Analytics Reports Dashboard Rate Search Enquiries Quotes Bookings" at bounding box center [323, 151] width 646 height 302
click at [64, 97] on div "Charged Wt: 100.00 KG" at bounding box center [56, 92] width 48 height 14
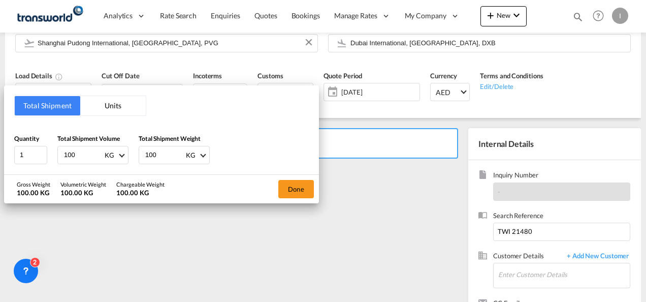
click at [71, 233] on div "Total Shipment Units Quantity 1 Total Shipment Volume 100 KG CBM CFT KG LB Tota…" at bounding box center [323, 151] width 646 height 302
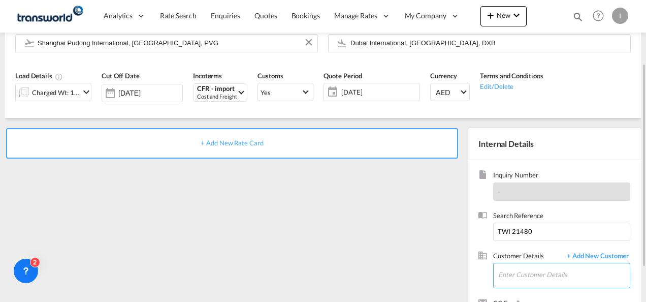
click at [533, 273] on input "Enter Customer Details" at bounding box center [565, 274] width 132 height 23
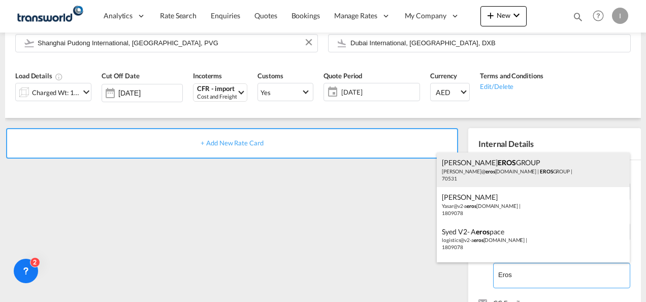
click at [472, 178] on div "[PERSON_NAME] EROS GROUP [PERSON_NAME]@ eros [DOMAIN_NAME] | EROS GROUP | 70531" at bounding box center [533, 169] width 193 height 35
type input "EROS GROUP, [PERSON_NAME] EROS GROUP, [PERSON_NAME][EMAIL_ADDRESS][DOMAIN_NAME]"
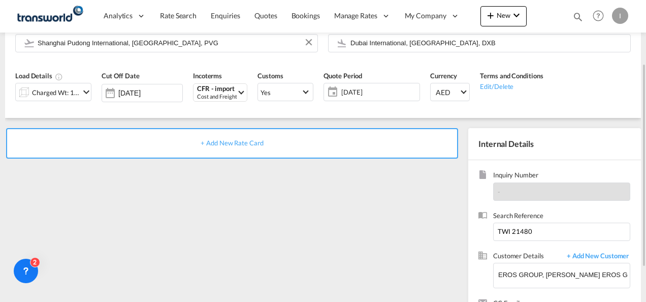
click at [226, 147] on div "+ Add New Rate Card" at bounding box center [232, 143] width 452 height 30
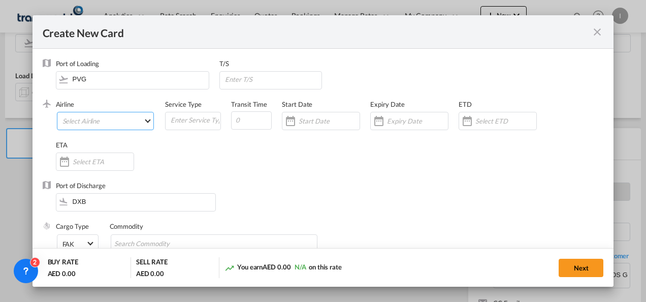
click at [95, 119] on md-select "Select Airline AIR EXPRESS S.A. (1166- / -) CMA CGM Air Cargo (1140-2C / -) DDW…" at bounding box center [106, 121] width 98 height 18
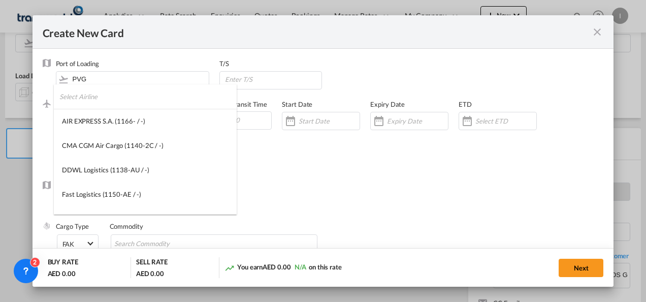
click at [86, 97] on input "search" at bounding box center [147, 96] width 177 height 24
click at [86, 97] on input "Emiurates" at bounding box center [147, 96] width 177 height 24
click at [86, 96] on input "Emiurates" at bounding box center [147, 96] width 177 height 24
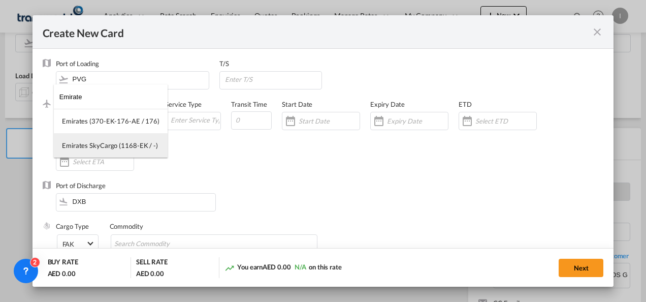
type input "Emirate"
click at [126, 150] on md-option "Emirates SkyCargo (1168-EK / -)" at bounding box center [111, 145] width 114 height 24
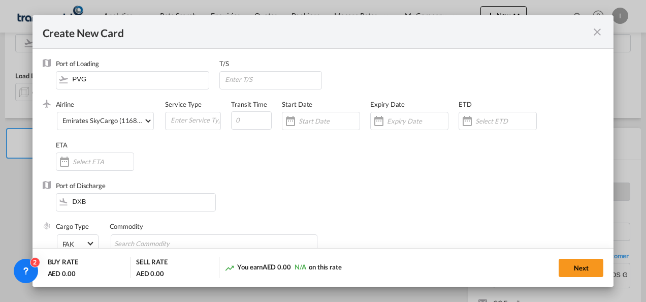
click at [207, 163] on div "Airline Emirates SkyCargo (1168-EK / -) (- / -) Service Type Transit Time Start…" at bounding box center [330, 140] width 548 height 81
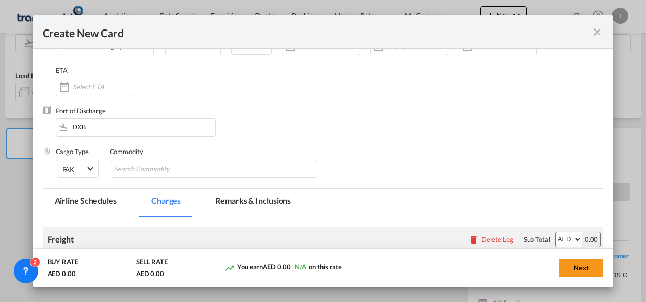
scroll to position [152, 0]
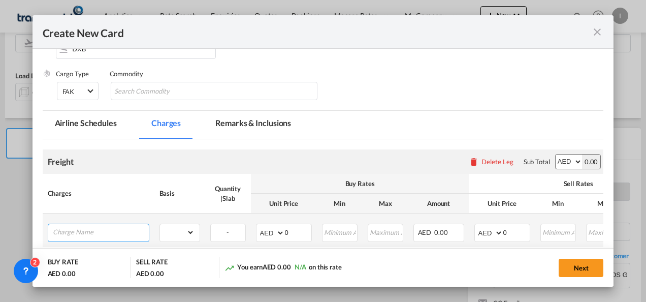
click at [119, 225] on input "Charge Name" at bounding box center [101, 231] width 96 height 15
click at [123, 230] on input "Charge Name" at bounding box center [101, 231] width 96 height 15
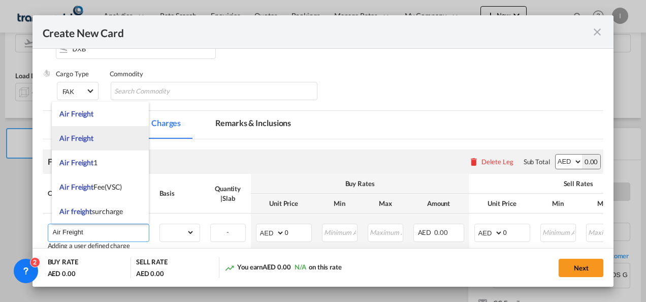
type input "Air Freight"
click at [90, 136] on span "Air Freight" at bounding box center [76, 138] width 34 height 9
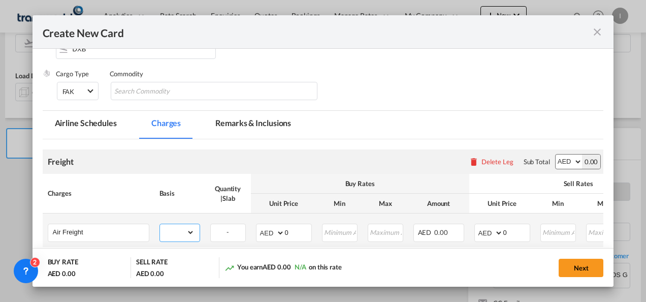
click at [169, 230] on select "gross_weight volumetric_weight per_shipment per_bl per_km % on air freight per_…" at bounding box center [177, 232] width 35 height 16
select select "per_shipment"
click at [160, 224] on select "gross_weight volumetric_weight per_shipment per_bl per_km % on air freight per_…" at bounding box center [177, 232] width 35 height 16
drag, startPoint x: 296, startPoint y: 237, endPoint x: 280, endPoint y: 237, distance: 15.8
click at [280, 237] on md-input-container "AED AFN ALL AMD ANG AOA ARS AUD AWG AZN BAM BBD BDT BGN BHD BIF BMD BND [PERSON…" at bounding box center [284, 233] width 56 height 18
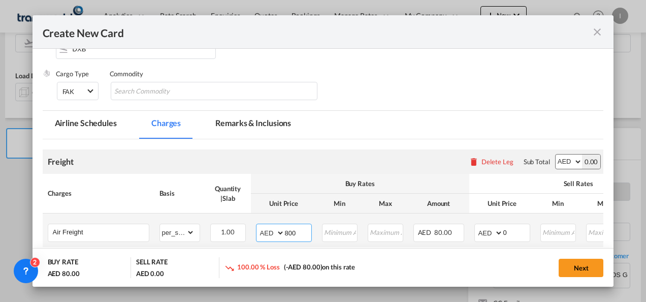
type input "800"
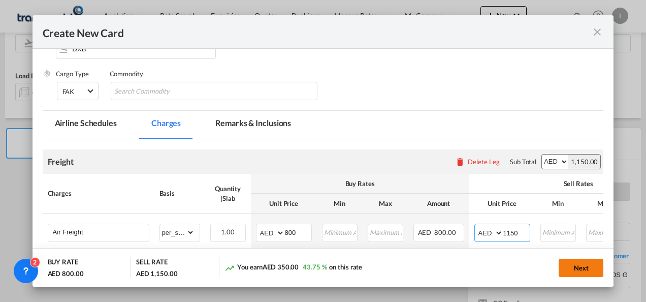
type input "1150"
click at [594, 264] on button "Next" at bounding box center [581, 268] width 45 height 18
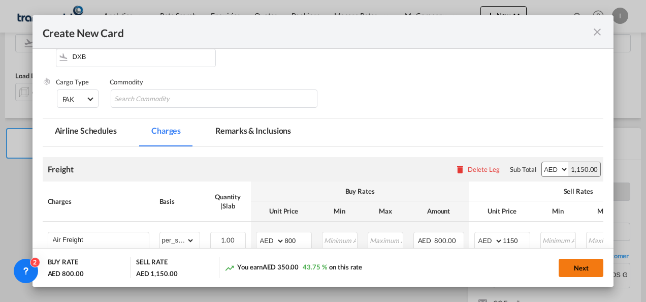
scroll to position [0, 0]
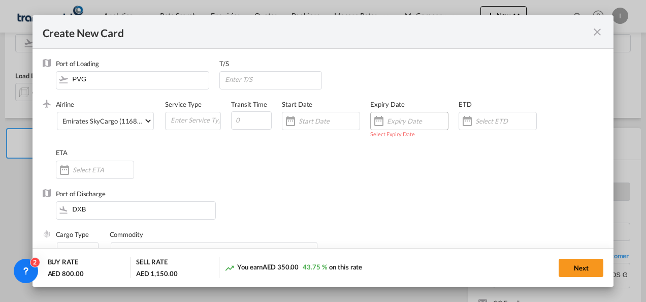
click at [391, 122] on input "Create New Card ..." at bounding box center [417, 121] width 61 height 8
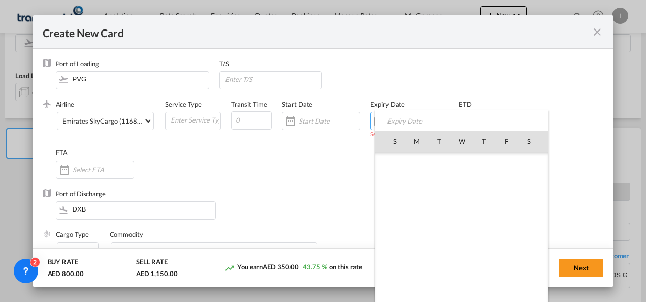
scroll to position [235290, 0]
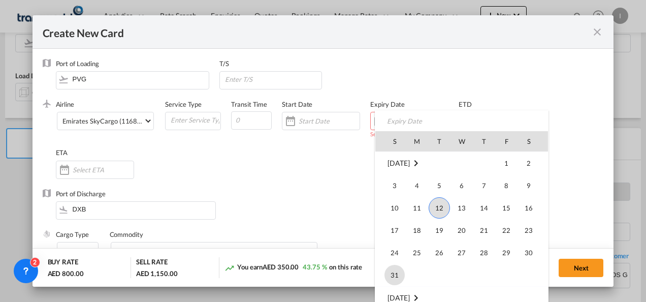
click at [396, 271] on span "31" at bounding box center [395, 275] width 20 height 20
type input "[DATE]"
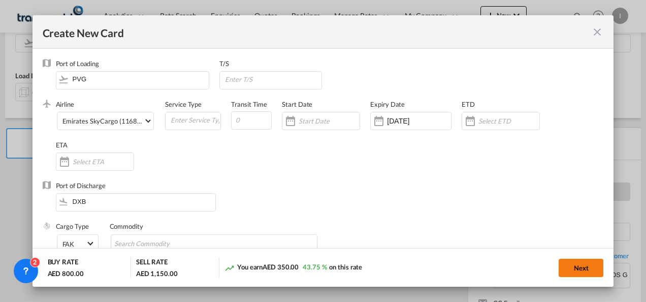
click at [568, 267] on button "Next" at bounding box center [581, 268] width 45 height 18
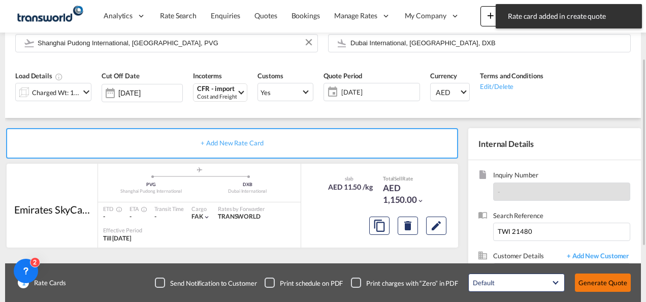
click at [583, 282] on button "Generate Quote" at bounding box center [603, 282] width 56 height 18
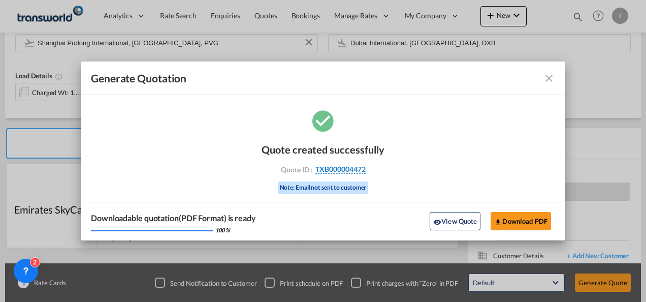
click at [351, 173] on div "Quote created successfully Quote ID : TXB000004472 Note: Email not sent to cust…" at bounding box center [323, 167] width 123 height 69
click at [352, 173] on span "TXB000004472" at bounding box center [341, 169] width 50 height 9
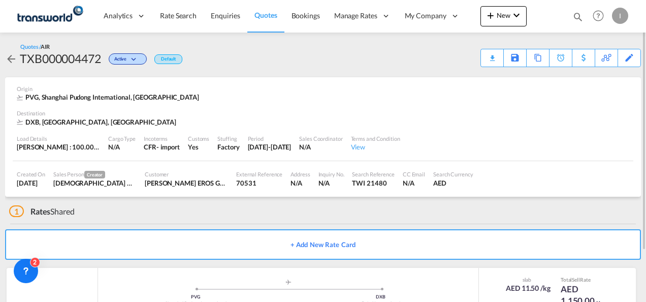
scroll to position [62, 0]
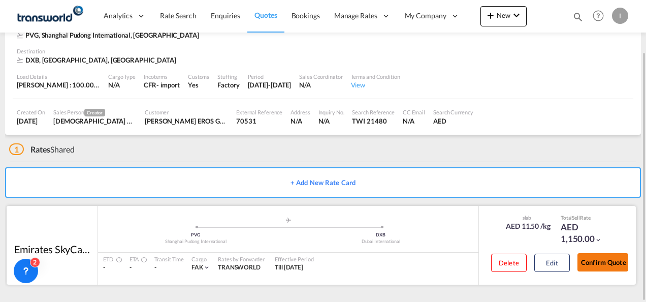
click at [598, 271] on div "Confirm Quote" at bounding box center [603, 264] width 51 height 29
click at [596, 258] on button "Confirm Quote" at bounding box center [603, 262] width 51 height 18
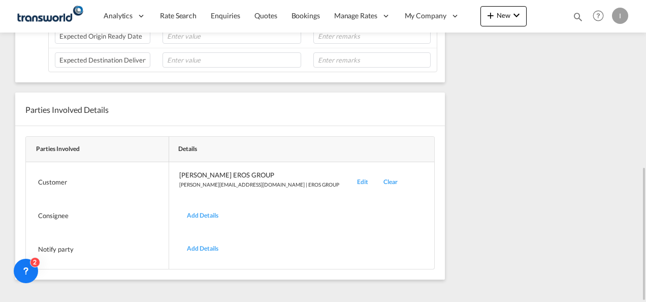
scroll to position [174, 0]
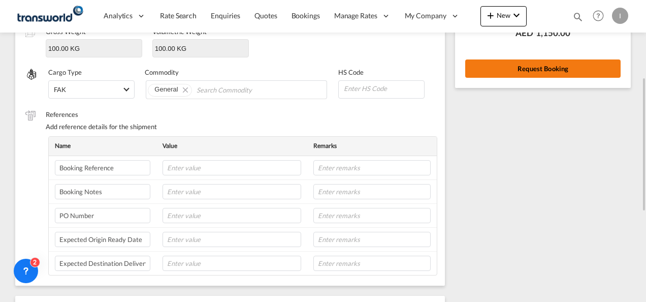
click at [544, 73] on button "Request Booking" at bounding box center [544, 68] width 156 height 18
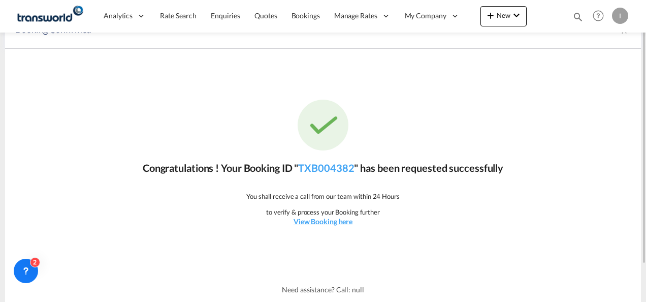
scroll to position [0, 0]
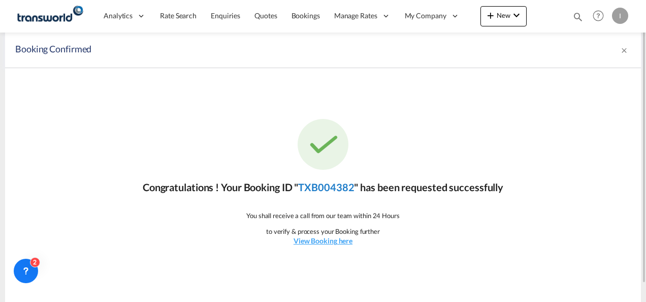
click at [316, 188] on link "TXB004382" at bounding box center [326, 187] width 56 height 12
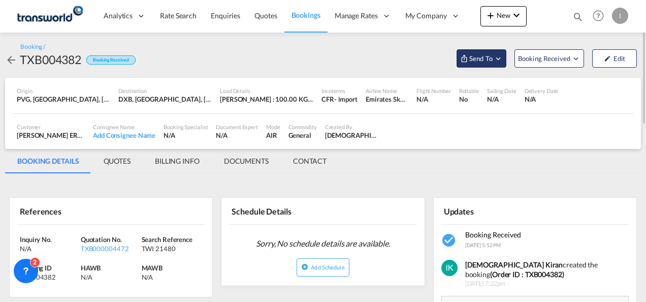
click at [486, 61] on span "Send To" at bounding box center [481, 58] width 25 height 10
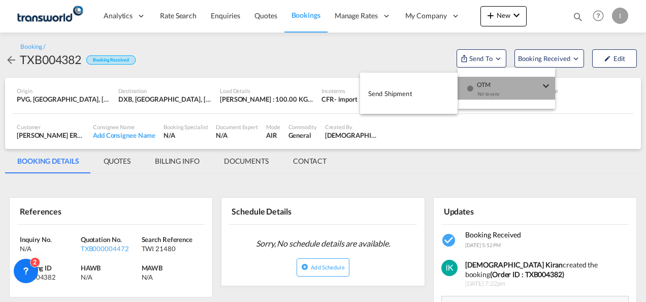
click at [495, 91] on div "Yet to sync" at bounding box center [508, 96] width 63 height 21
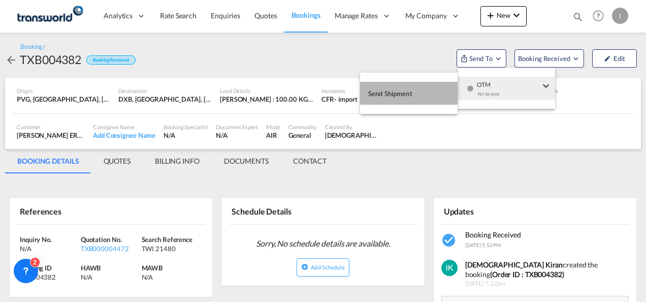
click at [365, 91] on button "Send Shipment" at bounding box center [409, 93] width 98 height 23
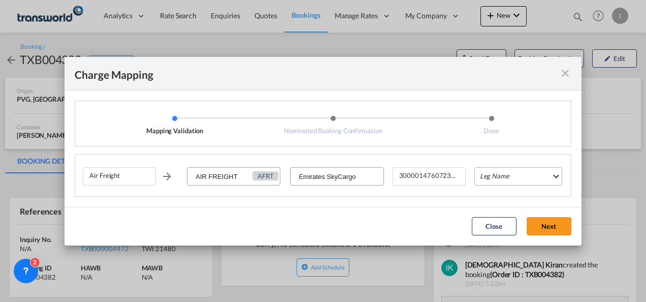
click at [488, 171] on md-select "Leg Name HANDLING ORIGIN HANDLING DESTINATION OTHERS TL PICK UP CUSTOMS ORIGIN …" at bounding box center [519, 176] width 88 height 18
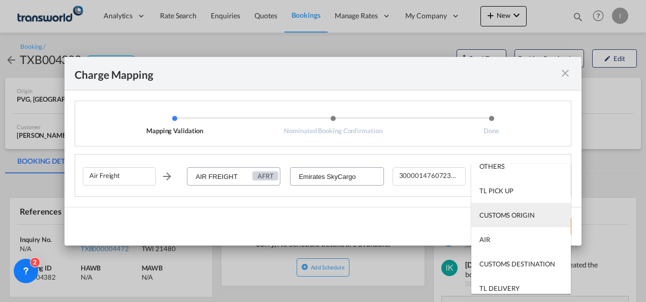
scroll to position [65, 0]
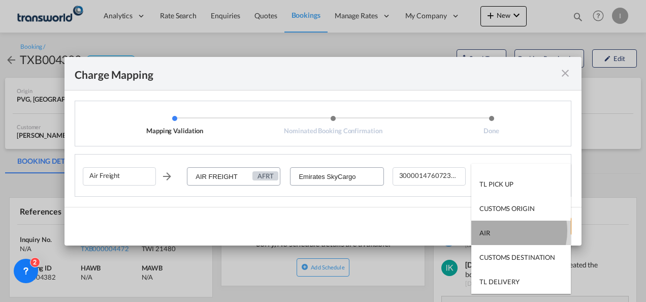
click at [500, 231] on md-option "AIR" at bounding box center [522, 233] width 100 height 24
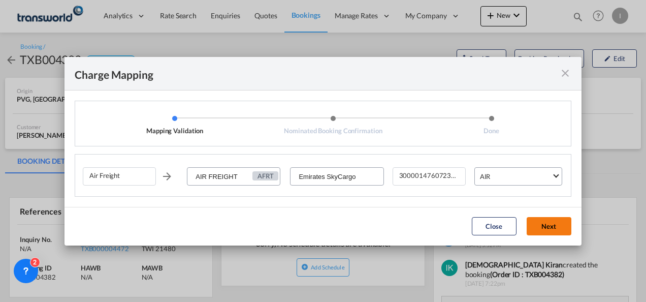
click at [543, 227] on button "Next" at bounding box center [549, 226] width 45 height 18
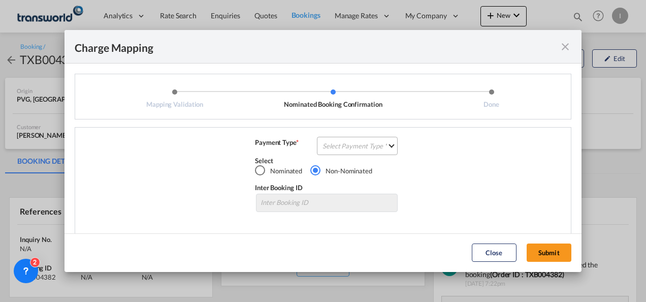
click at [367, 148] on md-select "Select Payment Type COLLECT PREPAID" at bounding box center [357, 146] width 81 height 18
click at [0, 0] on md-option "COLLECT" at bounding box center [0, 0] width 0 height 0
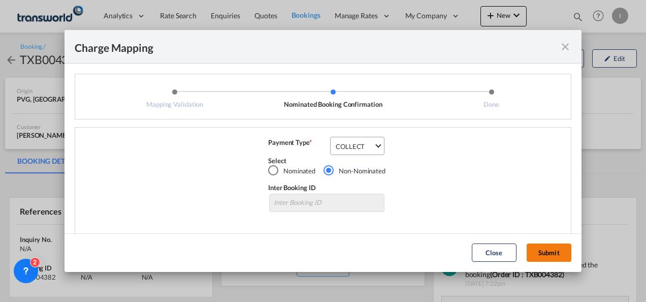
click at [538, 257] on button "Submit" at bounding box center [549, 252] width 45 height 18
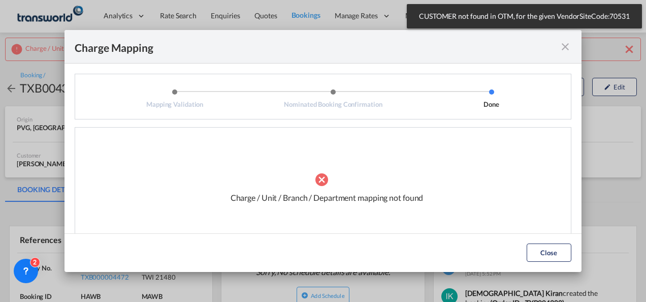
click at [564, 49] on md-icon "icon-close fg-AAA8AD cursor" at bounding box center [566, 47] width 12 height 12
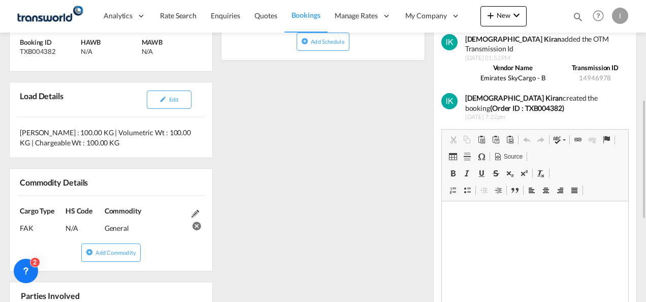
scroll to position [356, 0]
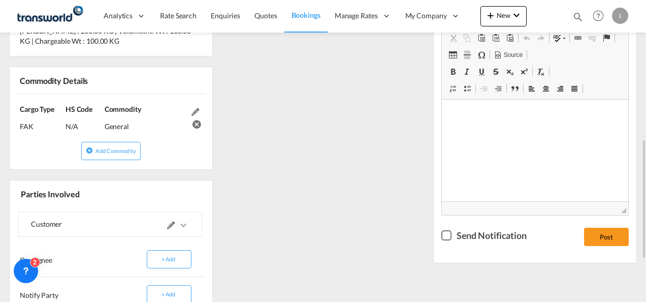
click at [174, 225] on md-icon at bounding box center [171, 226] width 8 height 8
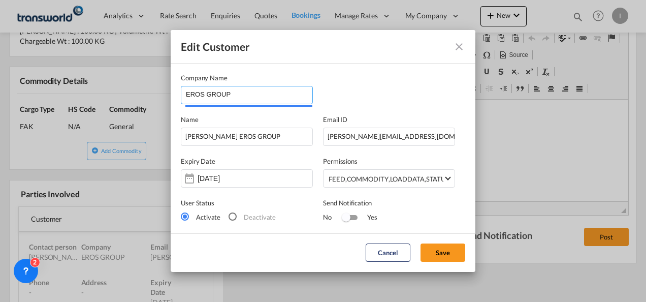
click at [244, 91] on input "EROS GROUP" at bounding box center [249, 93] width 127 height 15
click at [217, 96] on input "EROS GROUP" at bounding box center [249, 93] width 127 height 15
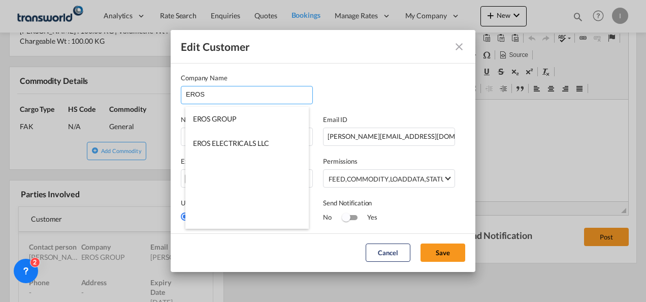
click at [227, 146] on span "EROS ELECTRICALS LLC" at bounding box center [231, 143] width 76 height 9
type input "EROS ELECTRICALS LLC"
type input "[EMAIL_ADDRESS][DOMAIN_NAME]"
type input "042098888"
type input "70530"
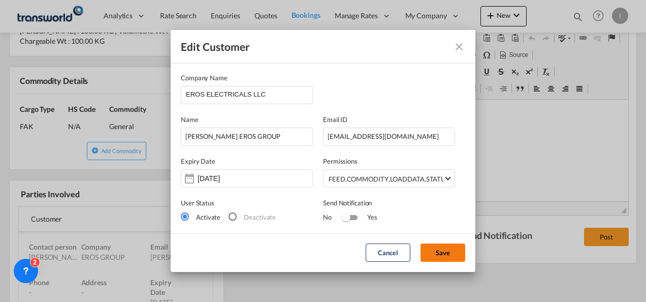
click at [448, 256] on button "Save" at bounding box center [443, 252] width 45 height 18
